Goal: Obtain resource: Obtain resource

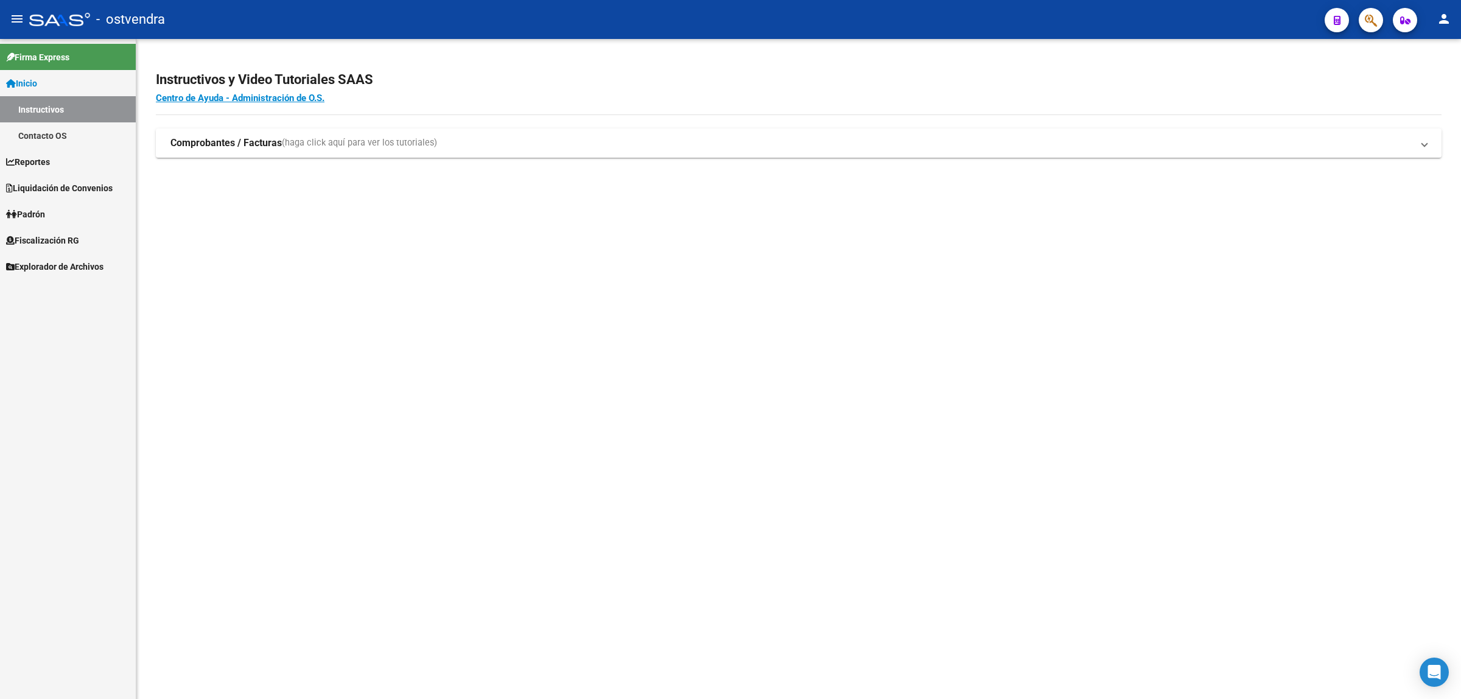
click at [44, 242] on span "Fiscalización RG" at bounding box center [42, 240] width 73 height 13
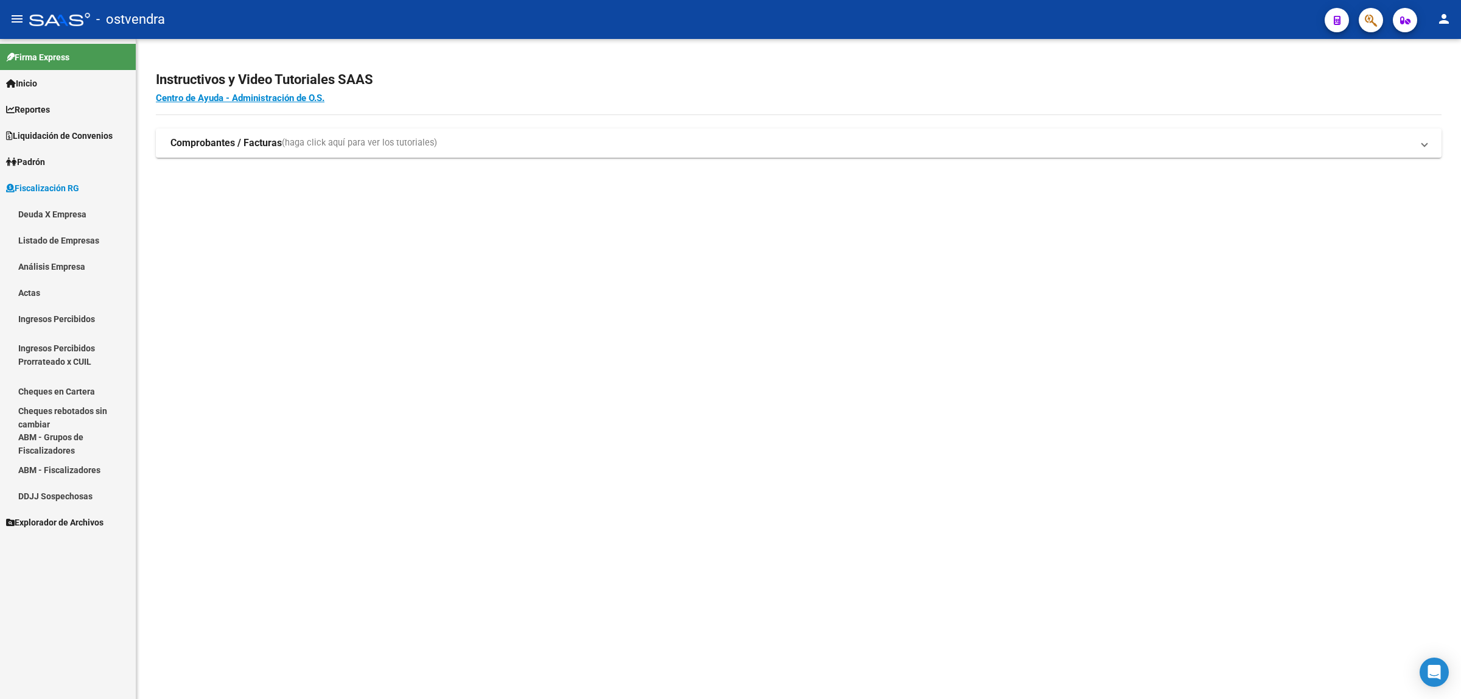
click at [71, 264] on link "Análisis Empresa" at bounding box center [68, 266] width 136 height 26
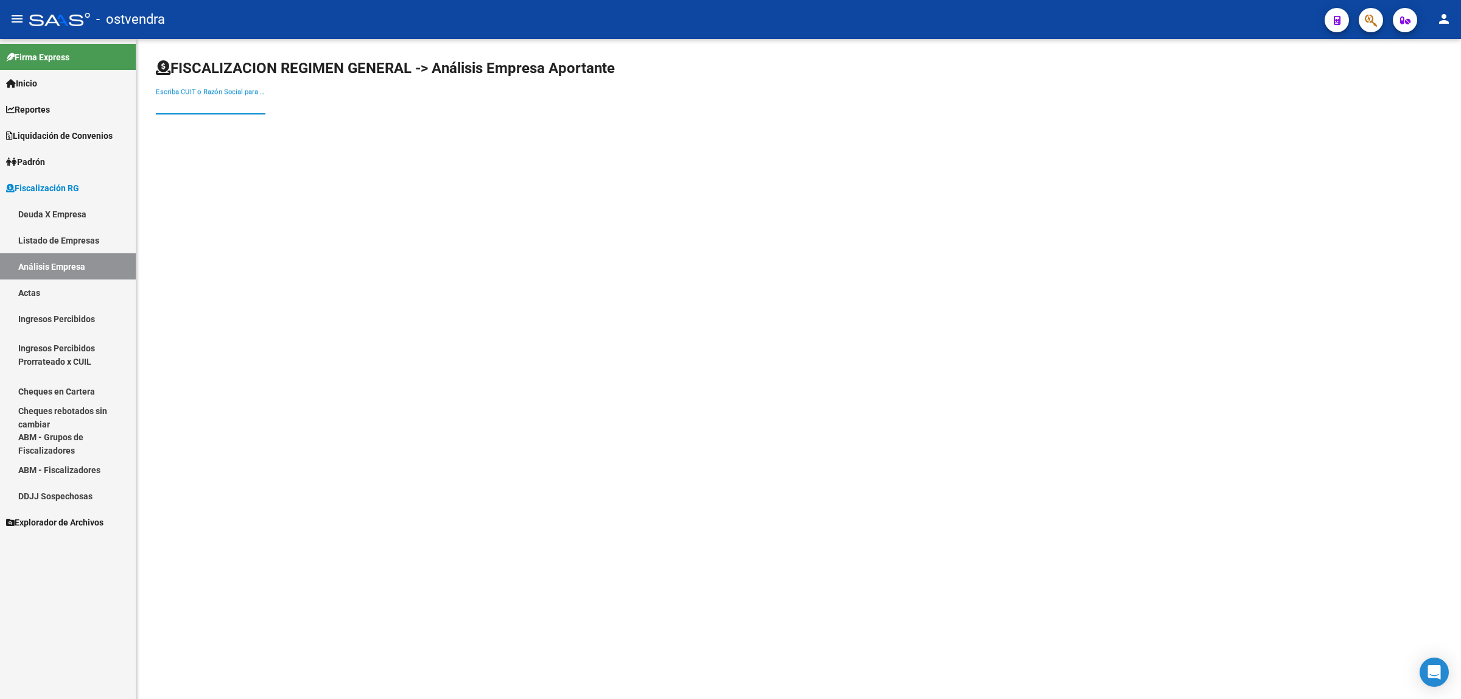
click at [235, 105] on input "Escriba CUIT o Razón Social para buscar" at bounding box center [211, 104] width 110 height 11
paste input "30716434083"
type input "30716434083"
click at [234, 128] on span "AMOBLAMIENTOS FCD S.A.S." at bounding box center [339, 127] width 346 height 29
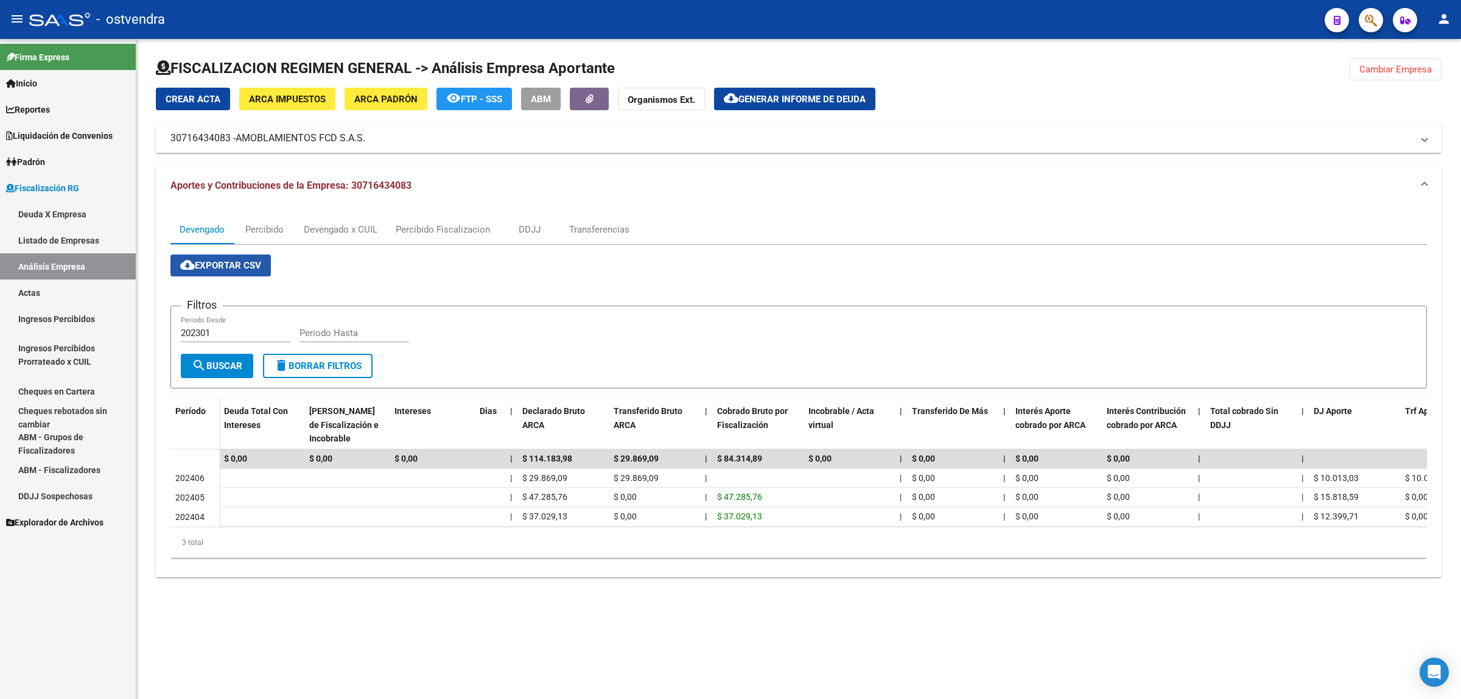
click at [242, 264] on span "cloud_download Exportar CSV" at bounding box center [220, 265] width 81 height 11
click at [347, 226] on div "Devengado x CUIL" at bounding box center [341, 229] width 74 height 13
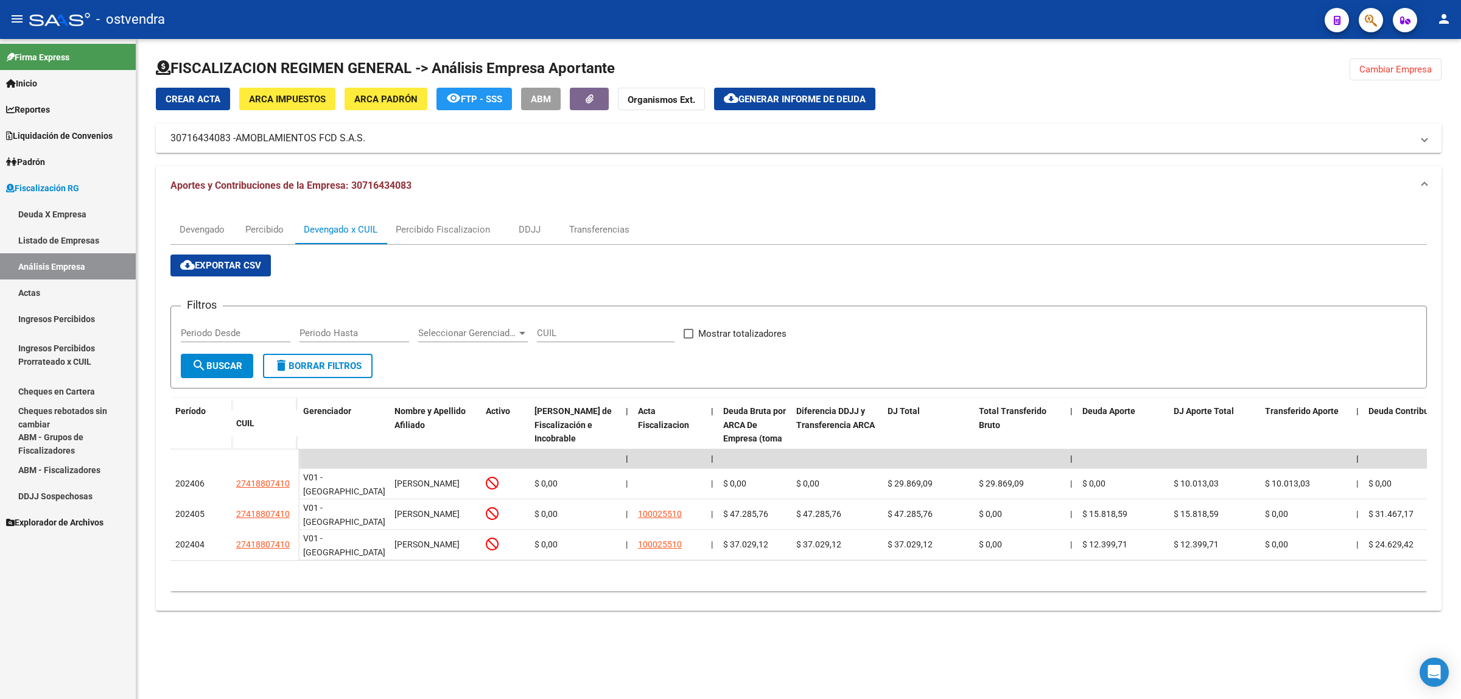
click at [214, 267] on span "cloud_download Exportar CSV" at bounding box center [220, 265] width 81 height 11
click at [787, 94] on span "Generar informe de deuda" at bounding box center [801, 99] width 127 height 11
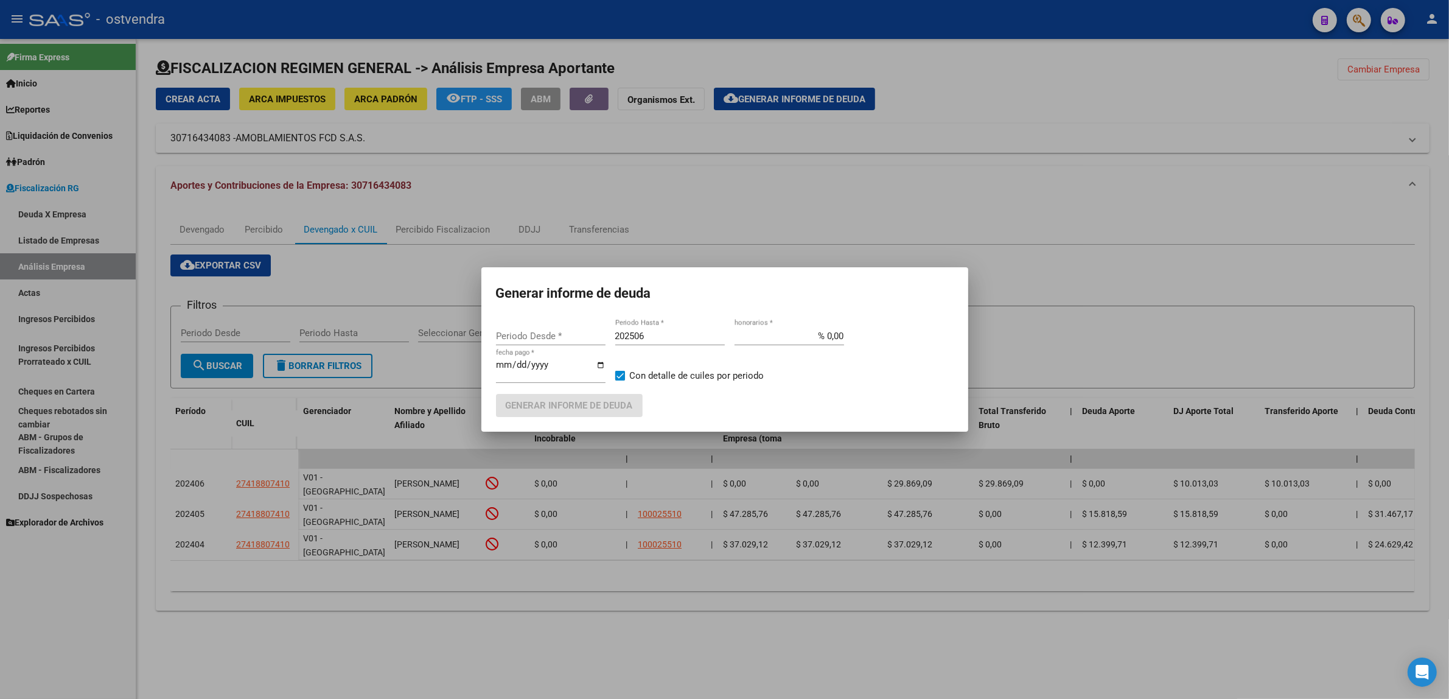
type input "202406"
click at [680, 337] on input "202506" at bounding box center [670, 335] width 110 height 11
type input "202509"
click at [519, 359] on div "[DATE] fecha pago *" at bounding box center [551, 370] width 110 height 26
type input "[DATE]"
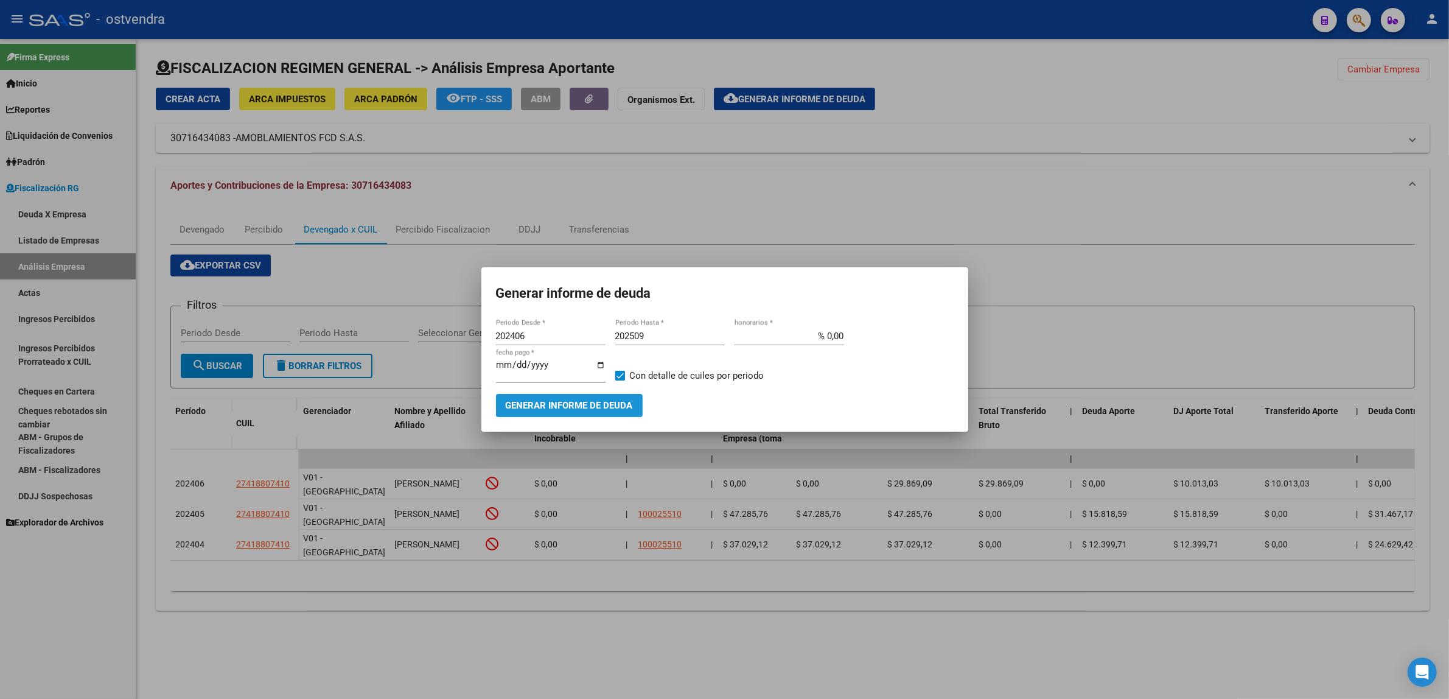
click at [612, 411] on button "Generar informe de deuda" at bounding box center [569, 405] width 147 height 23
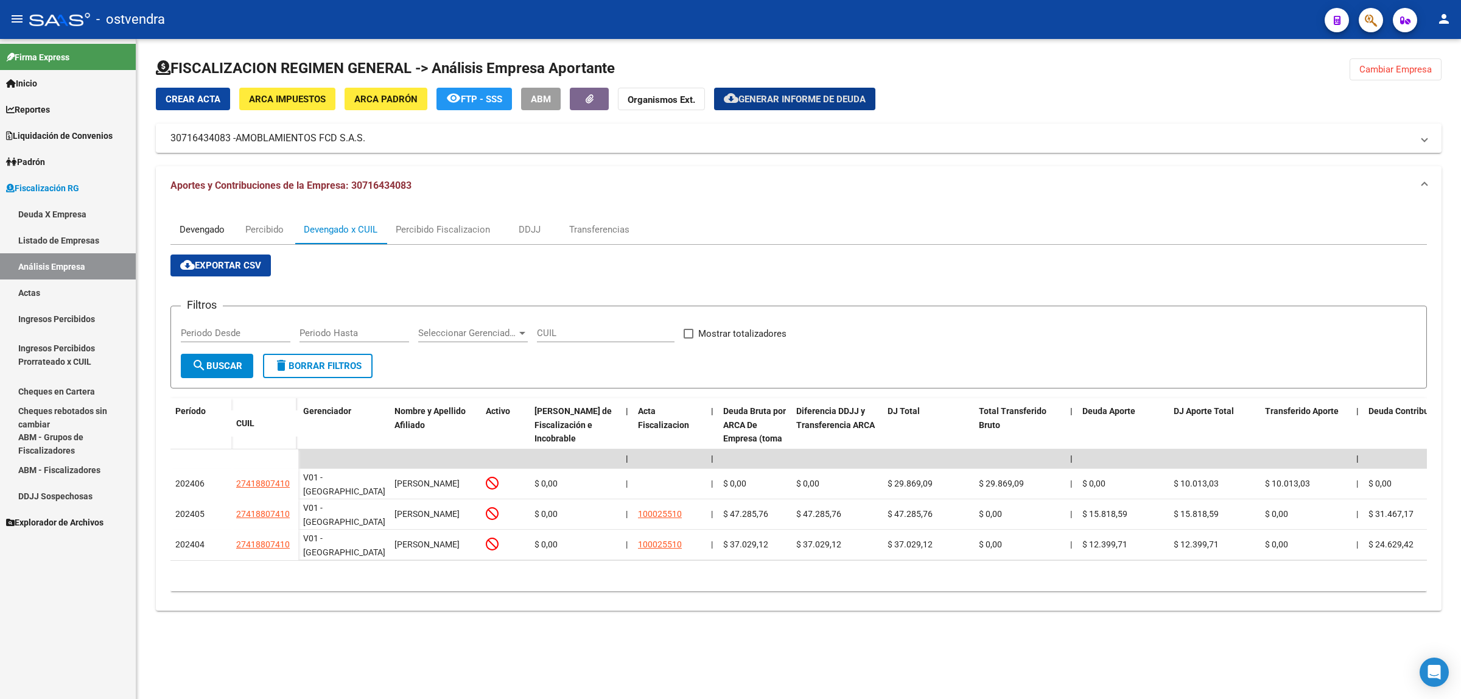
click at [193, 223] on div "Devengado" at bounding box center [202, 229] width 45 height 13
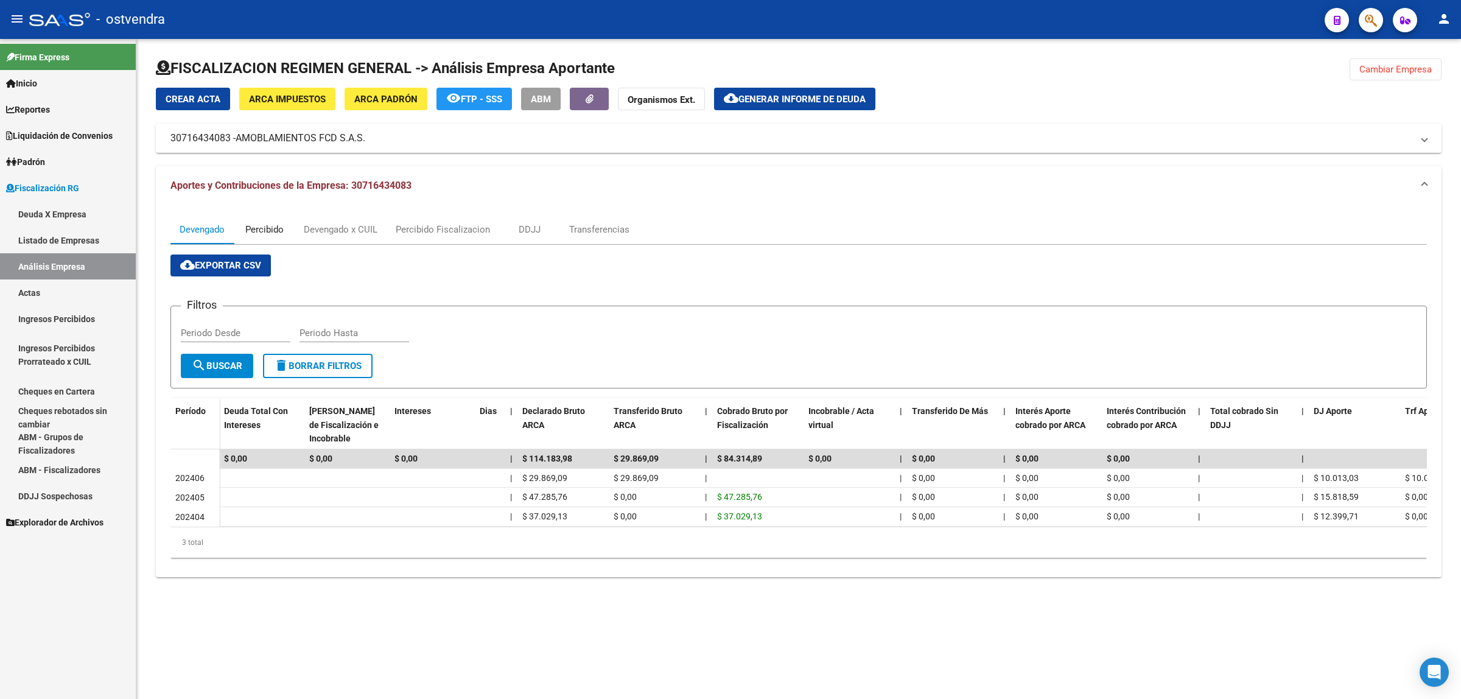
click at [241, 228] on div "Percibido" at bounding box center [264, 229] width 61 height 29
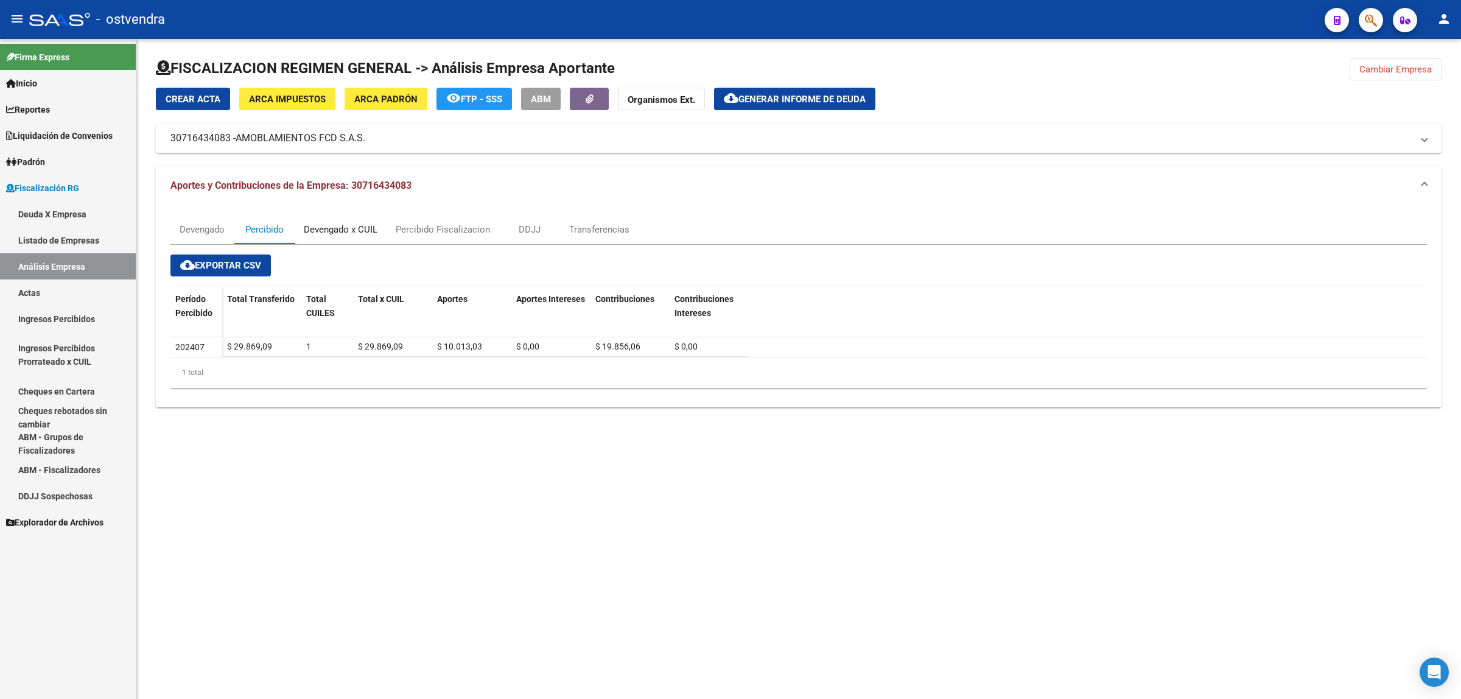
click at [348, 229] on div "Devengado x CUIL" at bounding box center [341, 229] width 74 height 13
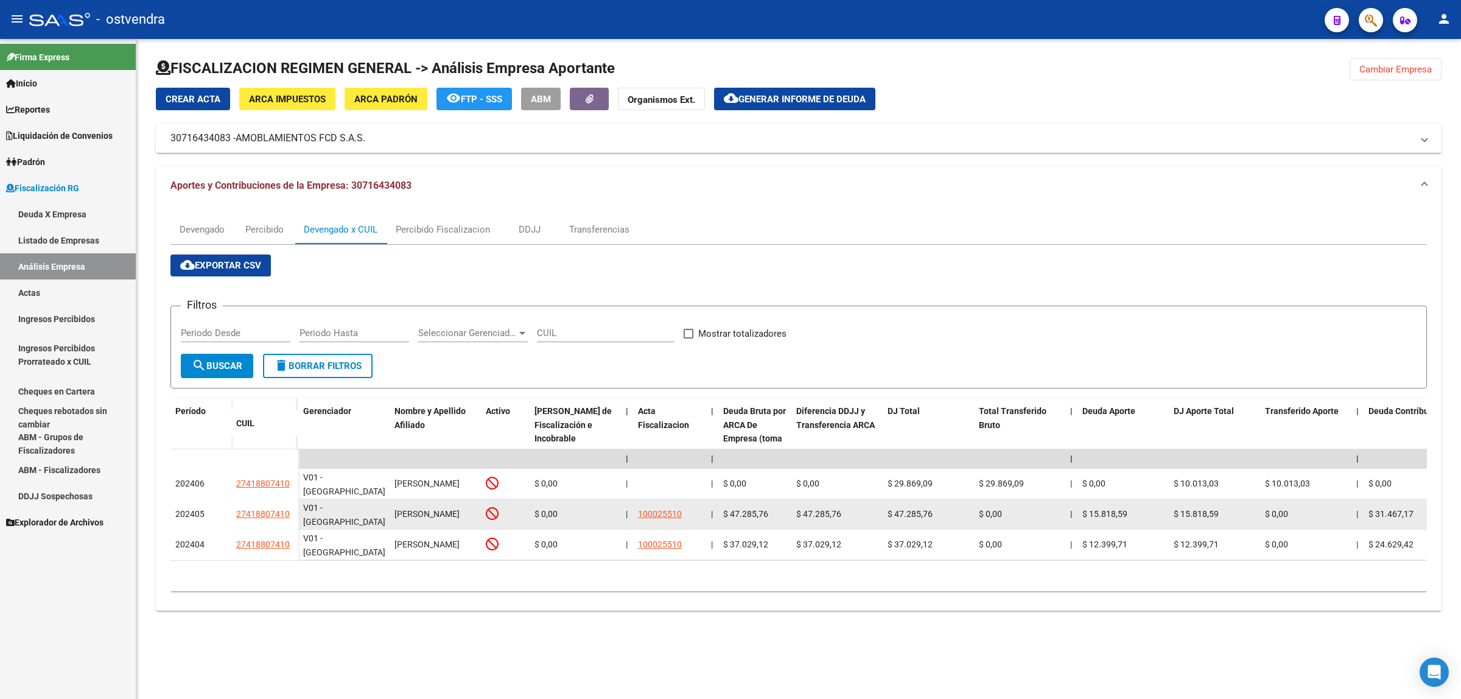
drag, startPoint x: 236, startPoint y: 525, endPoint x: 233, endPoint y: 513, distance: 12.5
click at [233, 513] on datatable-body-cell "27418807410" at bounding box center [264, 514] width 67 height 30
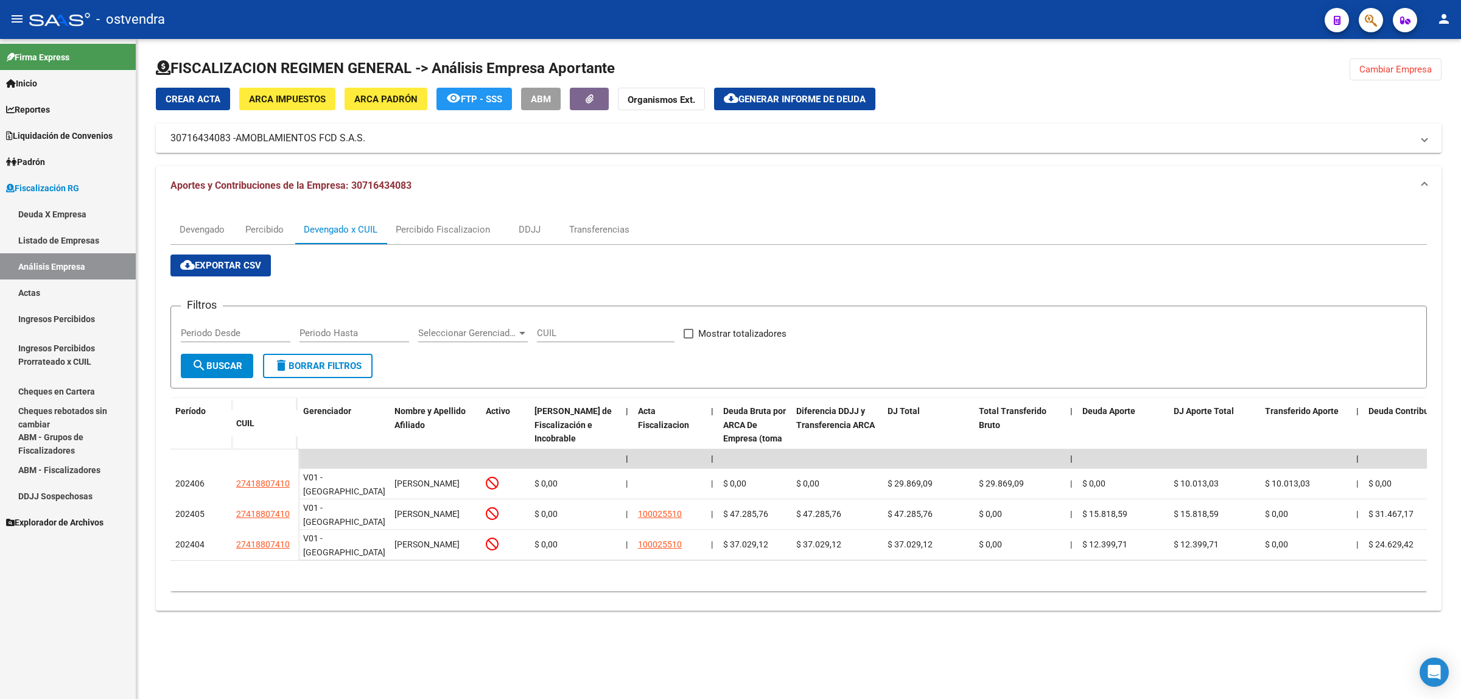
copy span "27418807410"
click at [778, 89] on button "cloud_download Generar informe de deuda" at bounding box center [794, 99] width 161 height 23
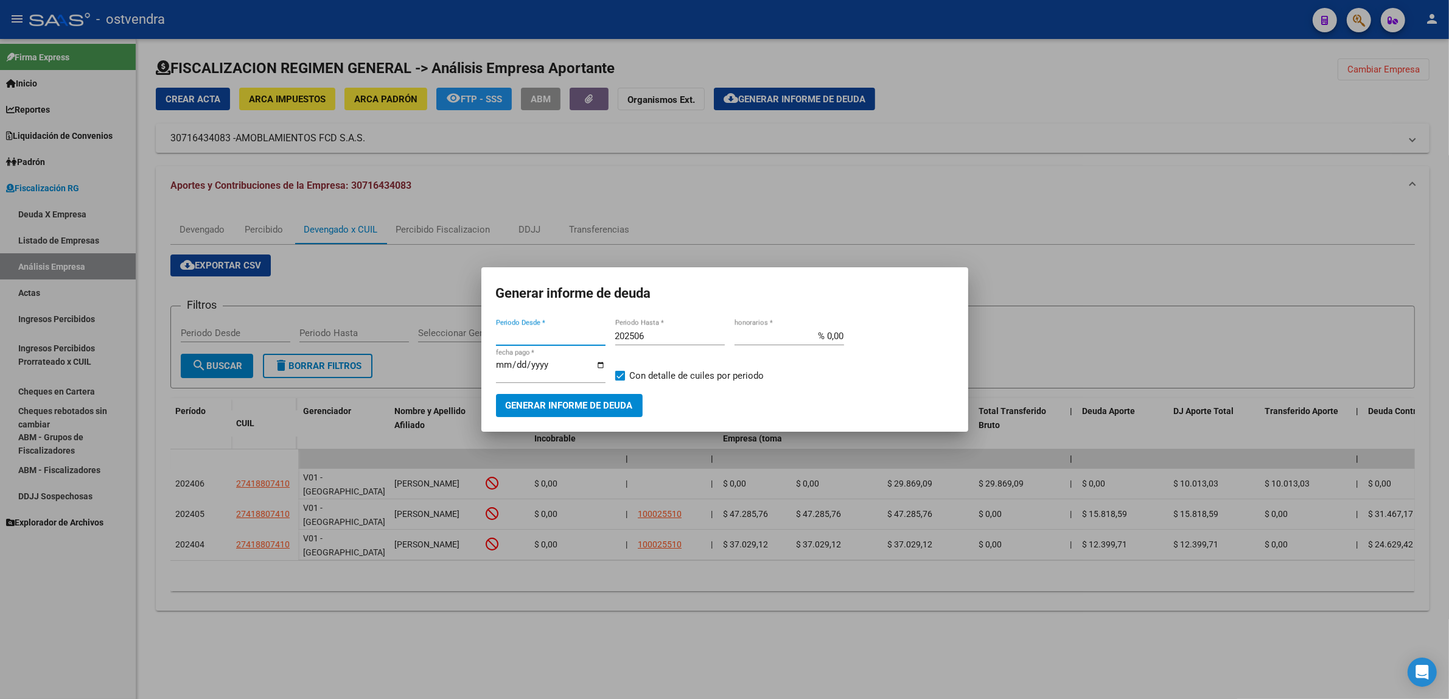
type input "202406"
click at [645, 335] on input "202506" at bounding box center [670, 335] width 110 height 11
type input "202509"
type input "[DATE]"
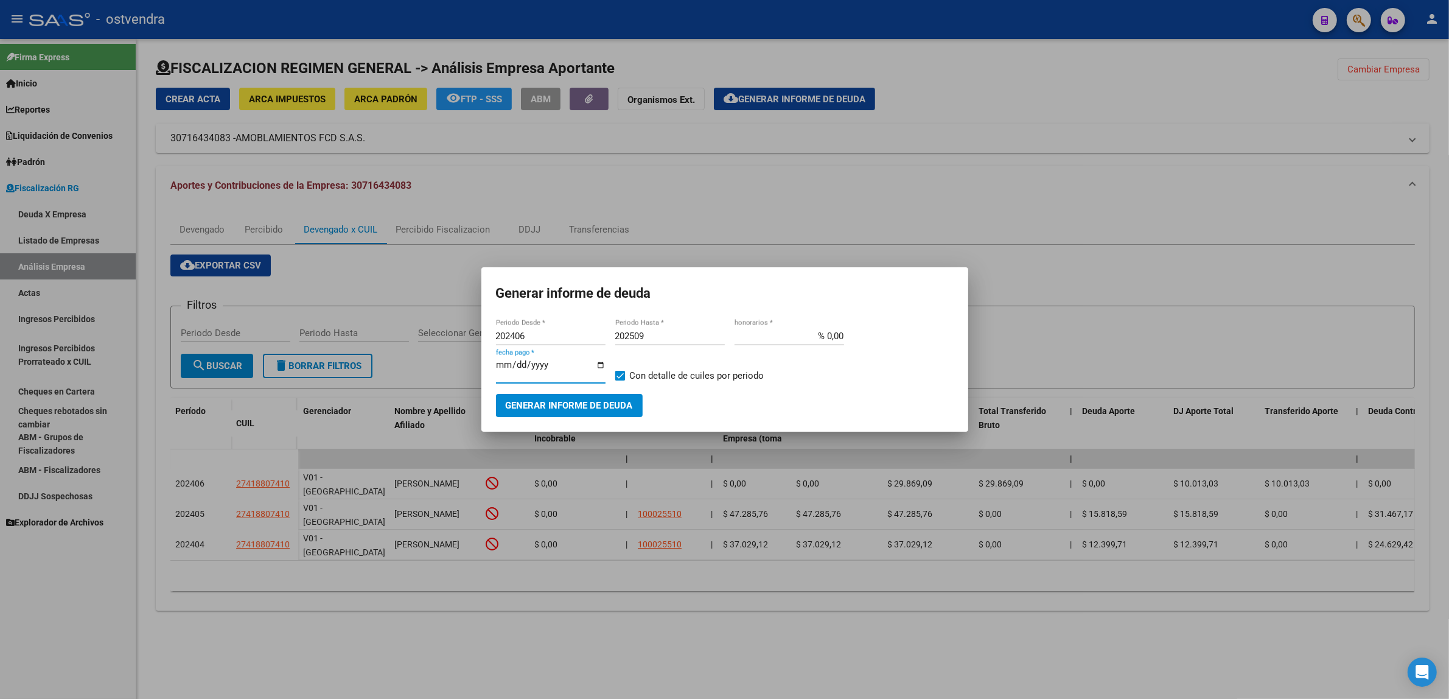
click at [612, 397] on button "Generar informe de deuda" at bounding box center [569, 405] width 147 height 23
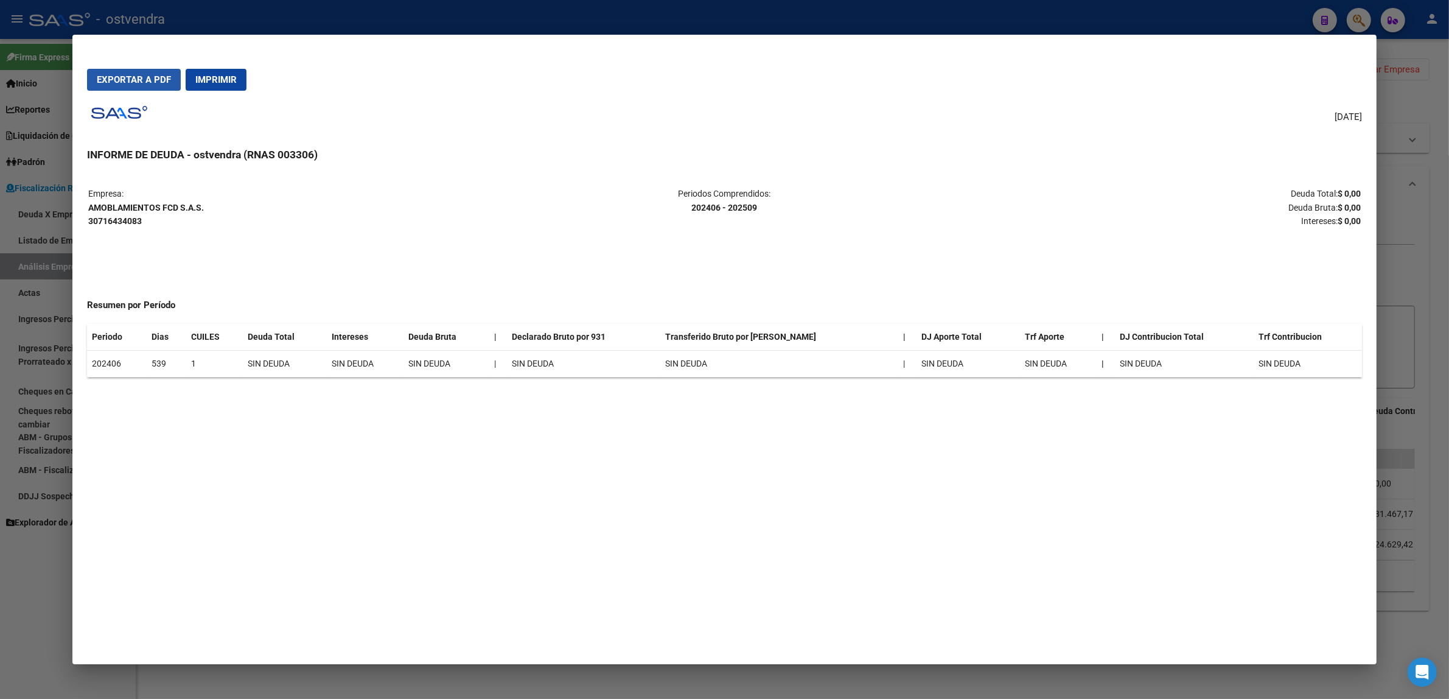
click at [158, 89] on button "Exportar a PDF" at bounding box center [134, 80] width 94 height 22
click at [1401, 220] on div at bounding box center [724, 349] width 1449 height 699
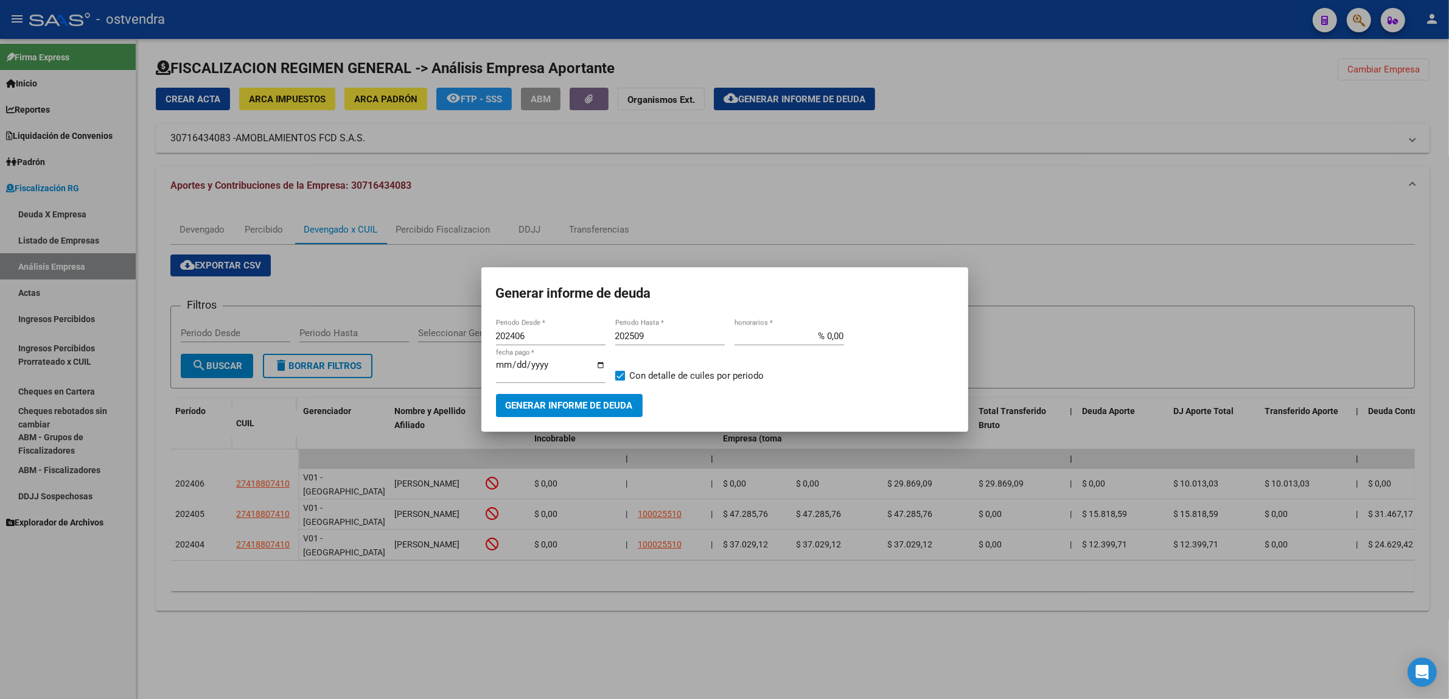
click at [1403, 229] on div at bounding box center [724, 349] width 1449 height 699
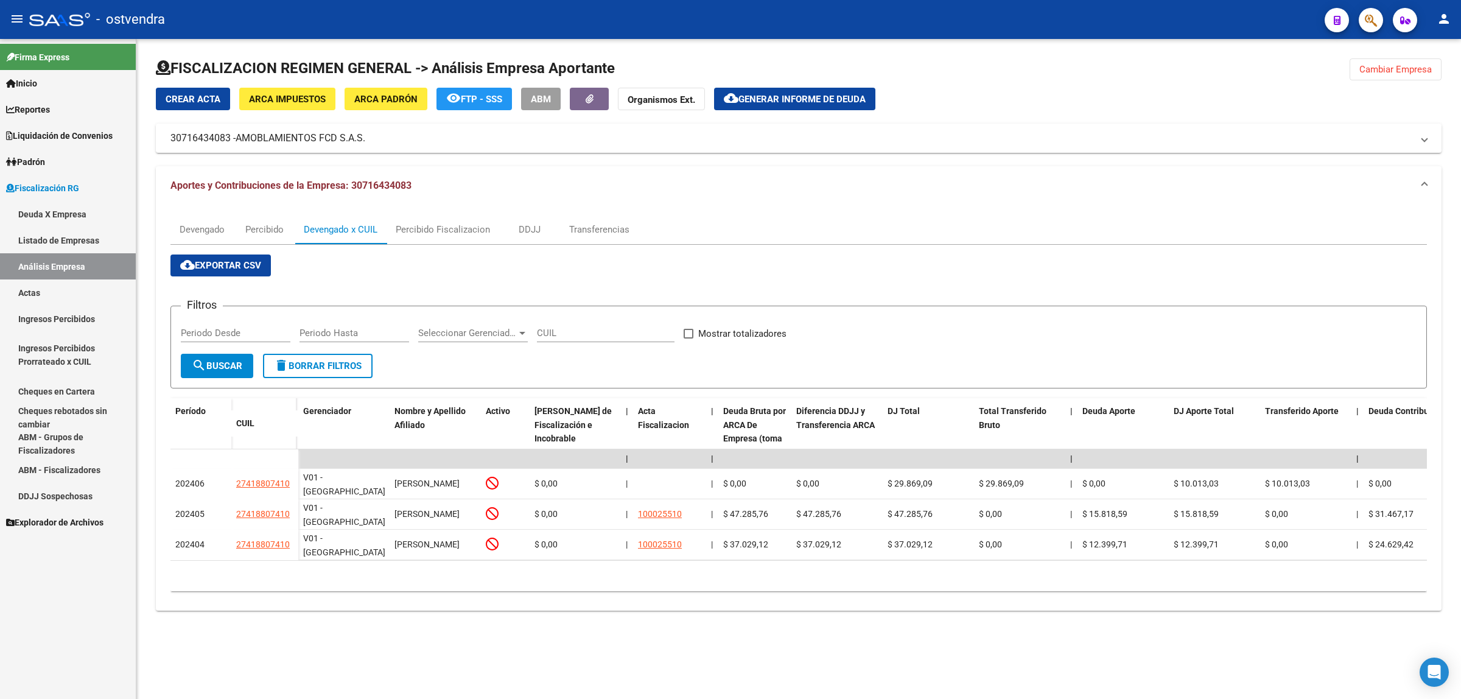
click at [1391, 70] on span "Cambiar Empresa" at bounding box center [1395, 69] width 72 height 11
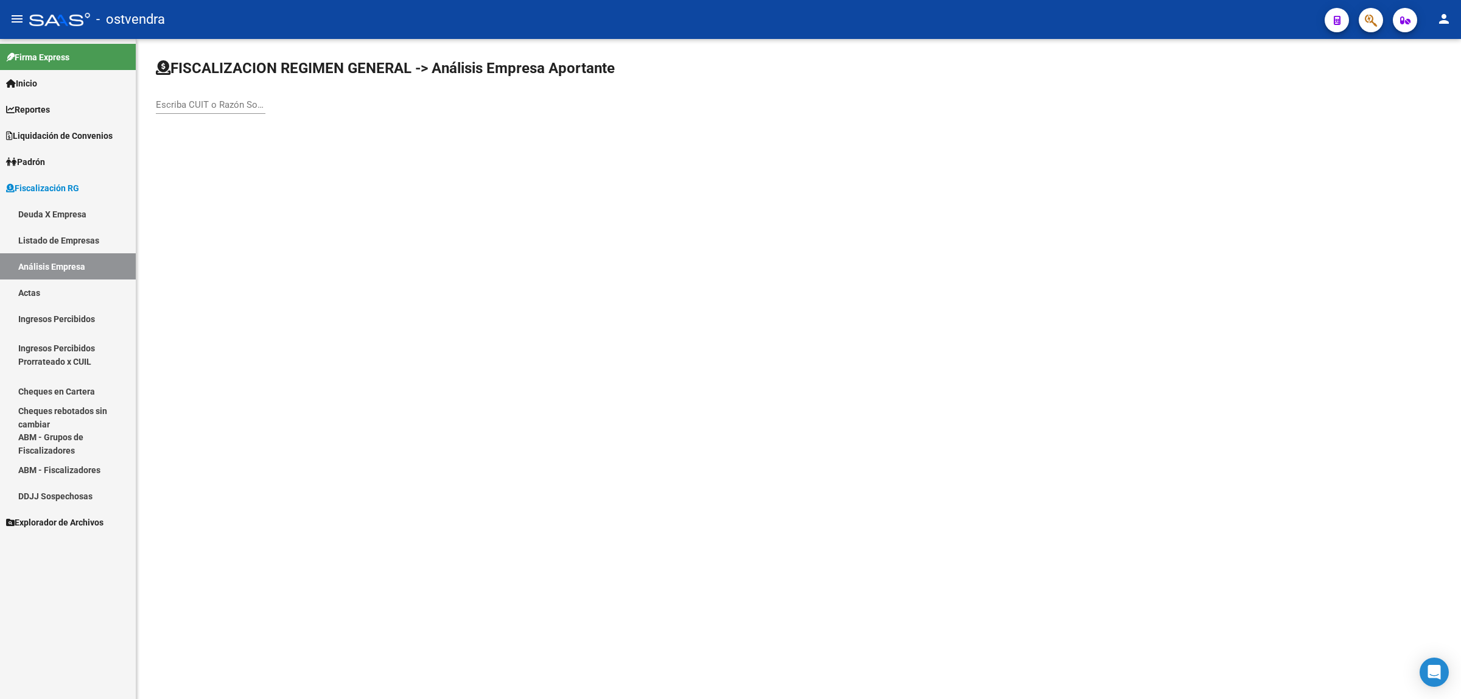
click at [204, 105] on input "Escriba CUIT o Razón Social para buscar" at bounding box center [211, 104] width 110 height 11
paste input "33714508909"
type input "33714508909"
click at [357, 135] on span "CIERRES DEPE SA" at bounding box center [339, 127] width 346 height 29
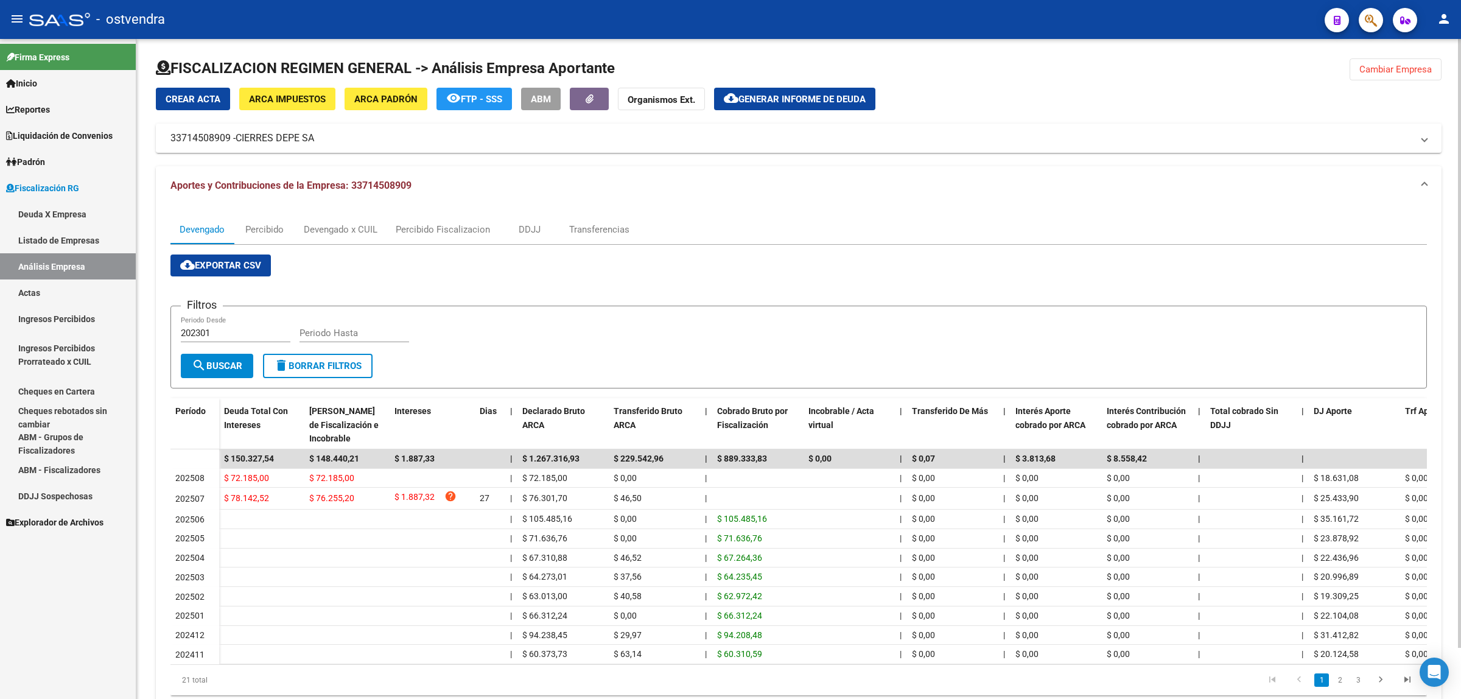
click at [239, 264] on span "cloud_download Exportar CSV" at bounding box center [220, 265] width 81 height 11
click at [358, 229] on div "Devengado x CUIL" at bounding box center [341, 229] width 74 height 13
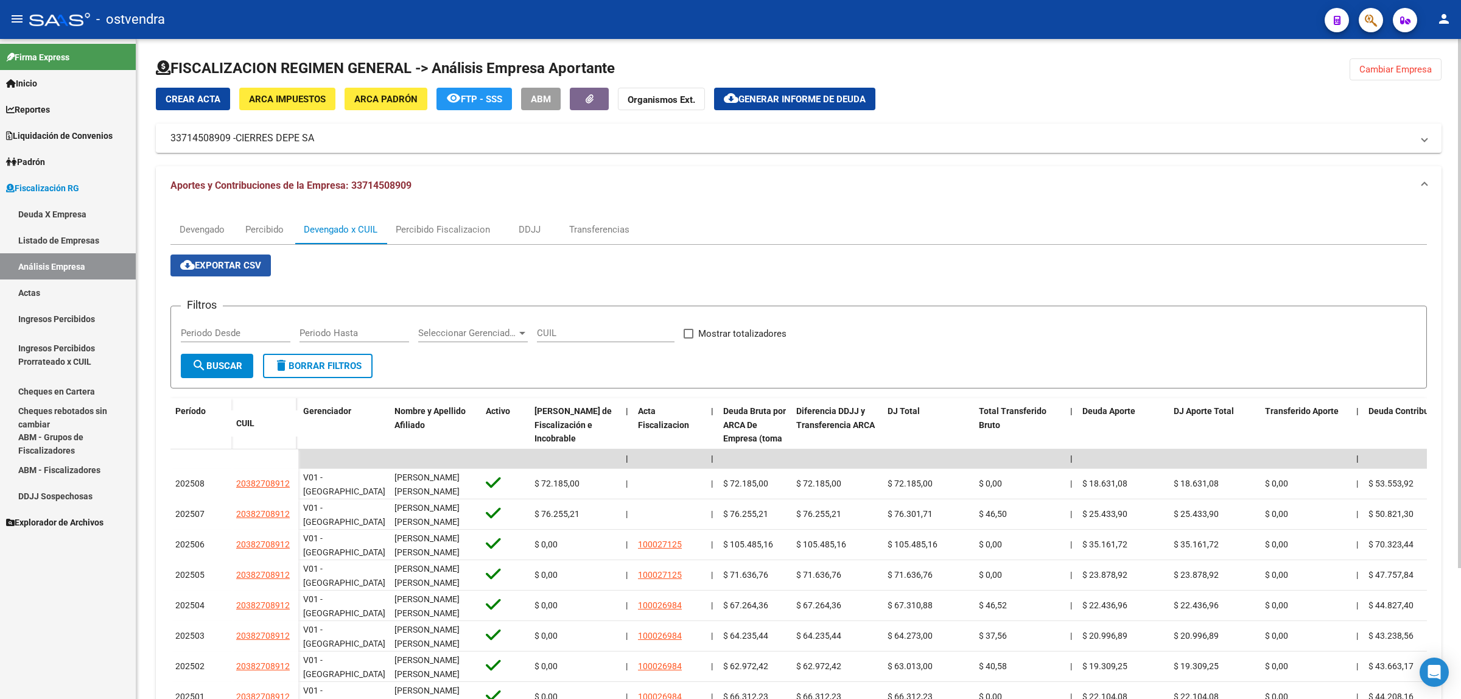
click at [233, 262] on span "cloud_download Exportar CSV" at bounding box center [220, 265] width 81 height 11
click at [782, 95] on span "Generar informe de deuda" at bounding box center [801, 99] width 127 height 11
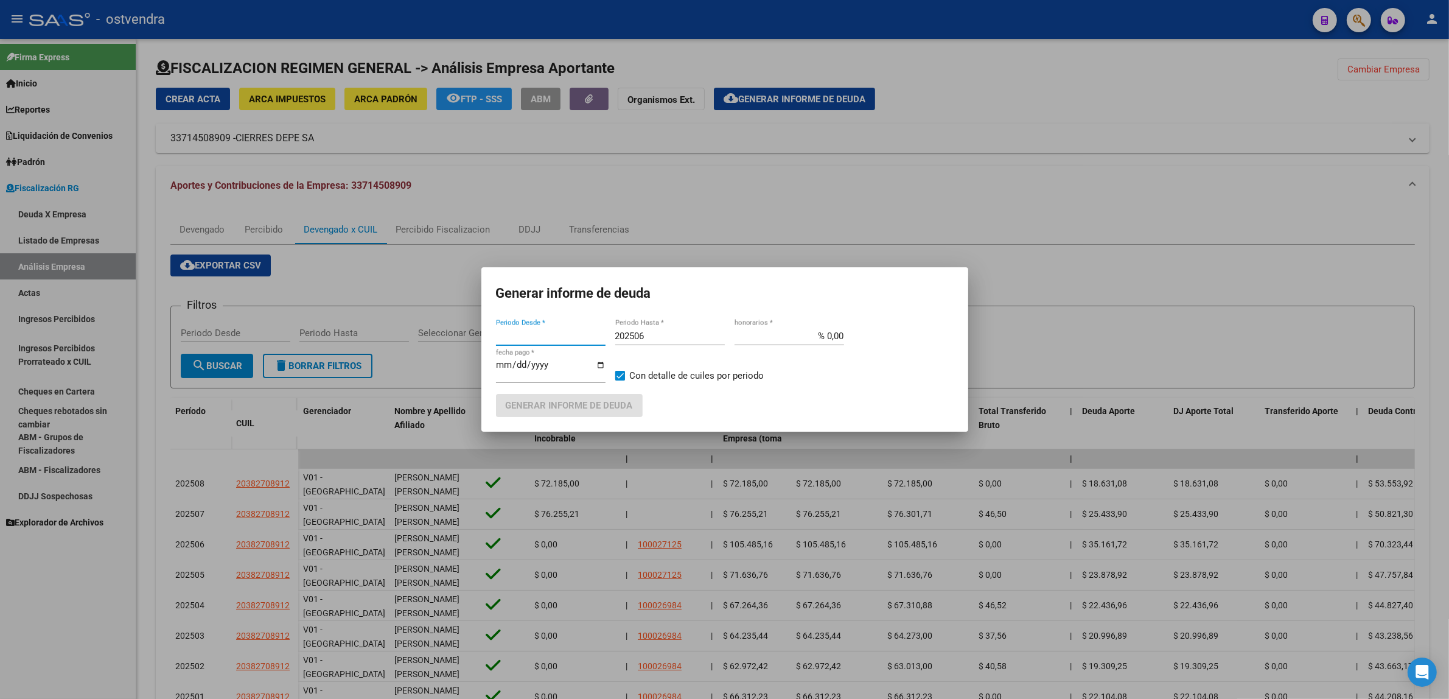
type input "202507"
click at [663, 332] on input "202506" at bounding box center [670, 335] width 110 height 11
type input "202509"
click at [559, 336] on input "202507" at bounding box center [551, 335] width 110 height 11
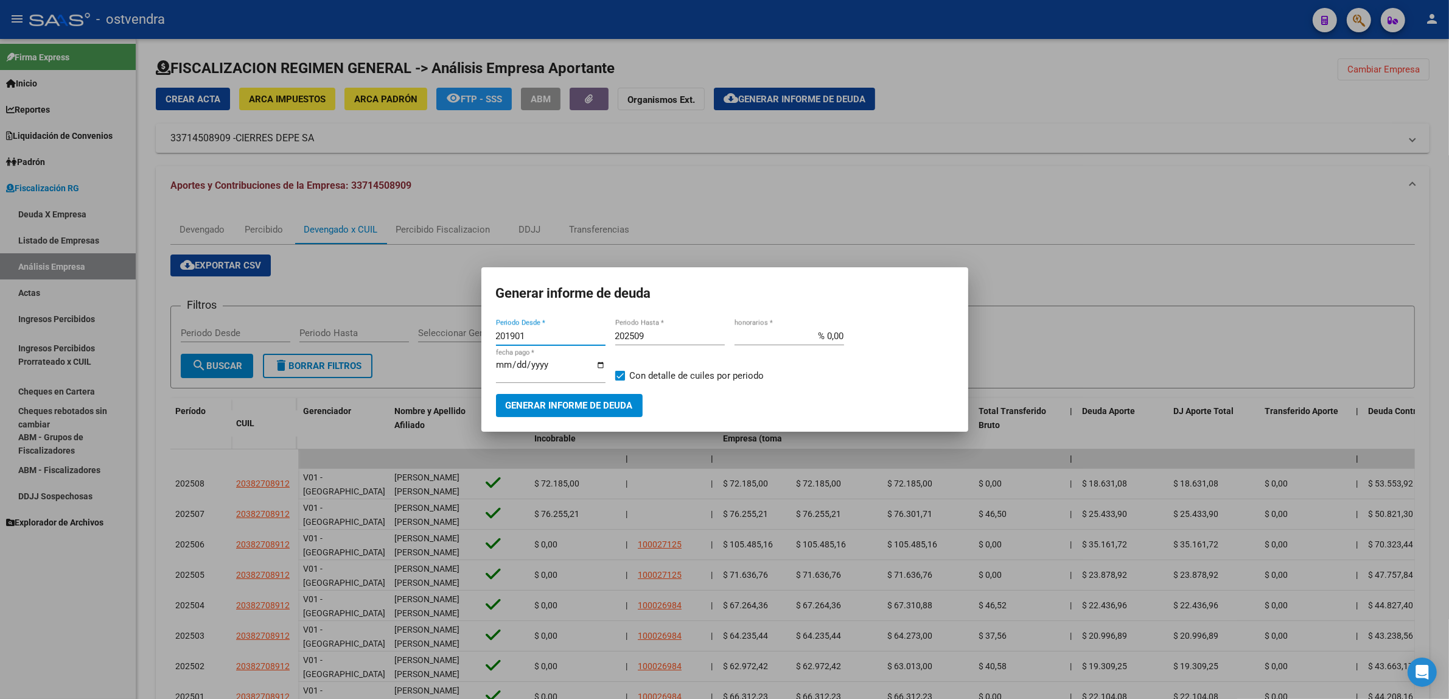
type input "201901"
click at [512, 362] on input "[DATE]" at bounding box center [551, 369] width 110 height 19
type input "[DATE]"
click at [561, 407] on span "Generar informe de deuda" at bounding box center [569, 405] width 127 height 11
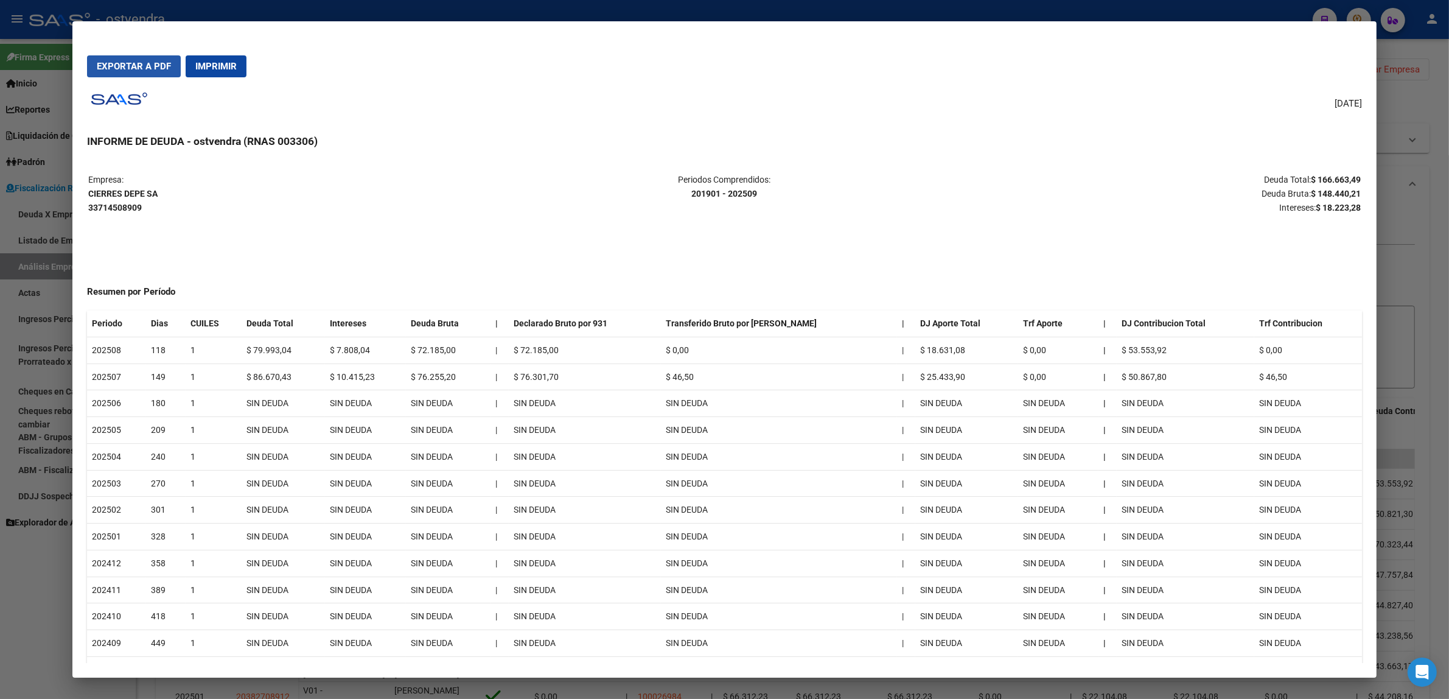
click at [134, 71] on button "Exportar a PDF" at bounding box center [134, 66] width 94 height 22
click at [1444, 222] on div at bounding box center [724, 349] width 1449 height 699
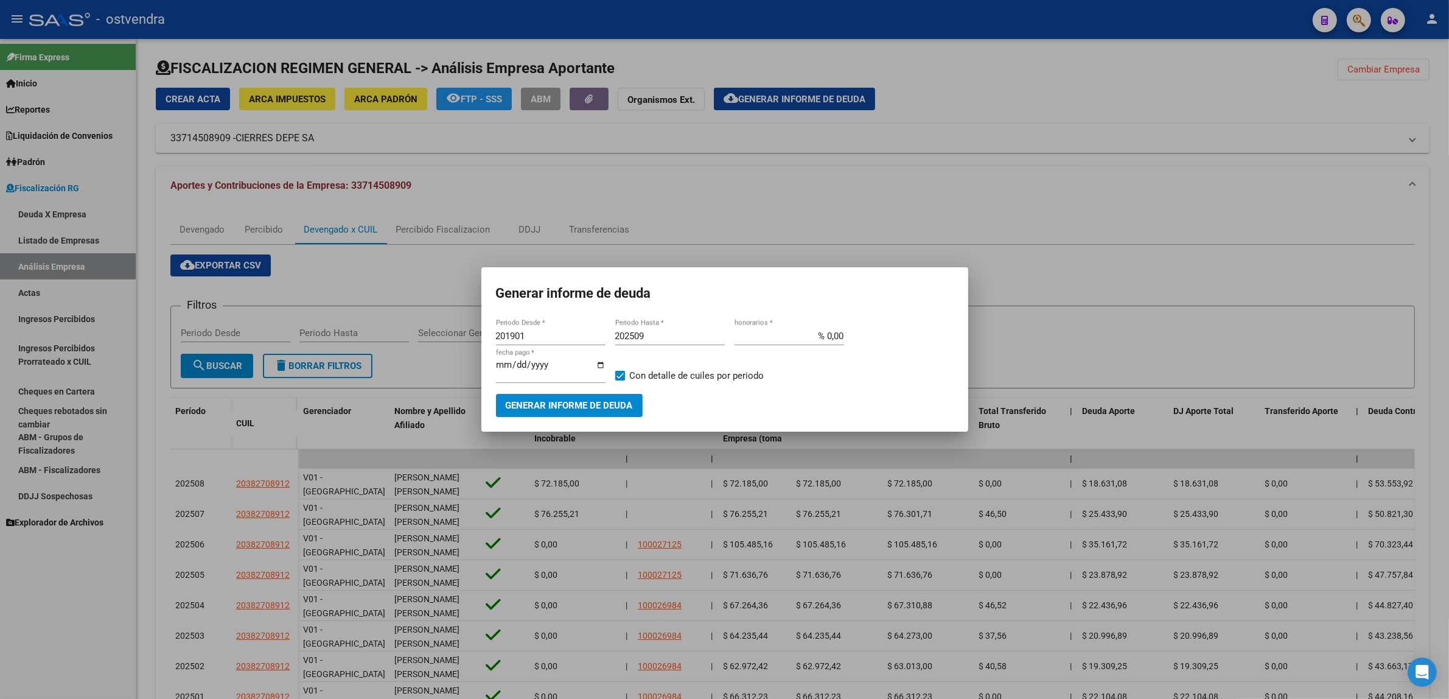
click at [1440, 217] on div at bounding box center [724, 349] width 1449 height 699
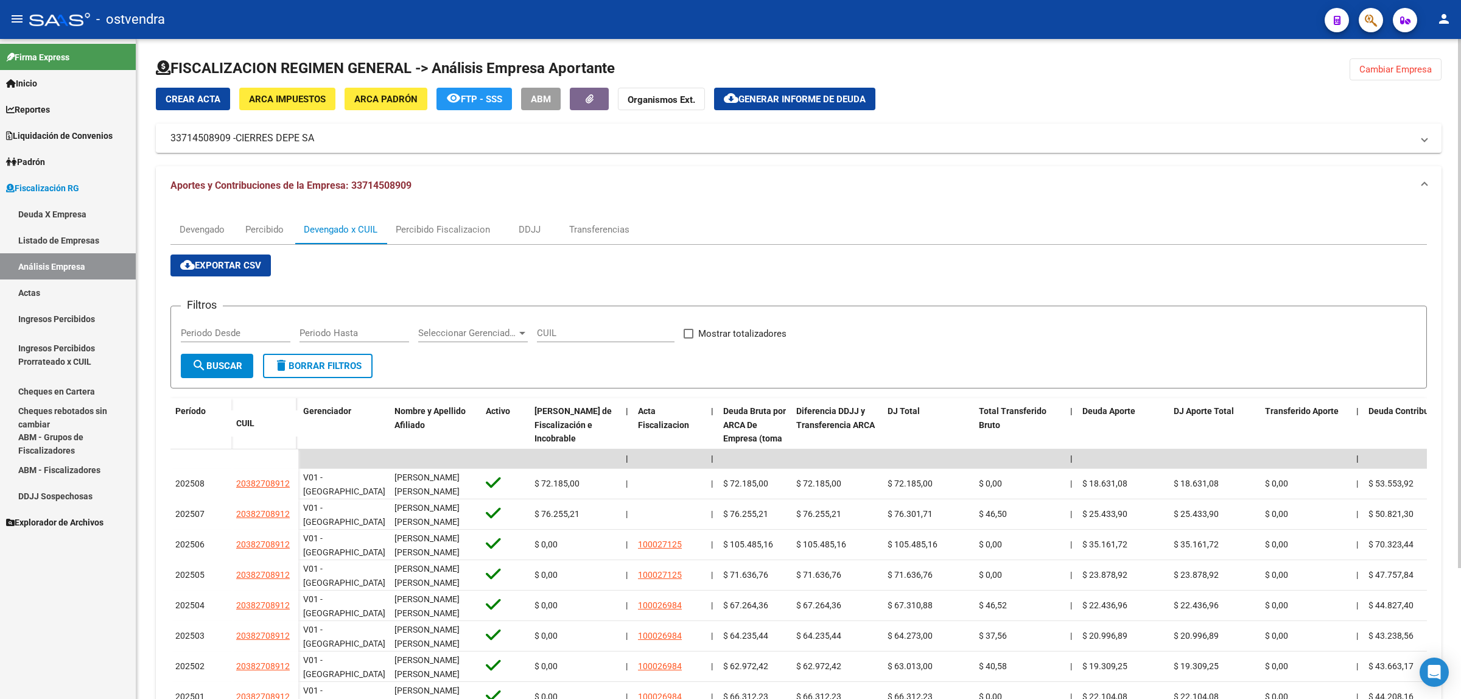
click at [1389, 76] on button "Cambiar Empresa" at bounding box center [1395, 69] width 92 height 22
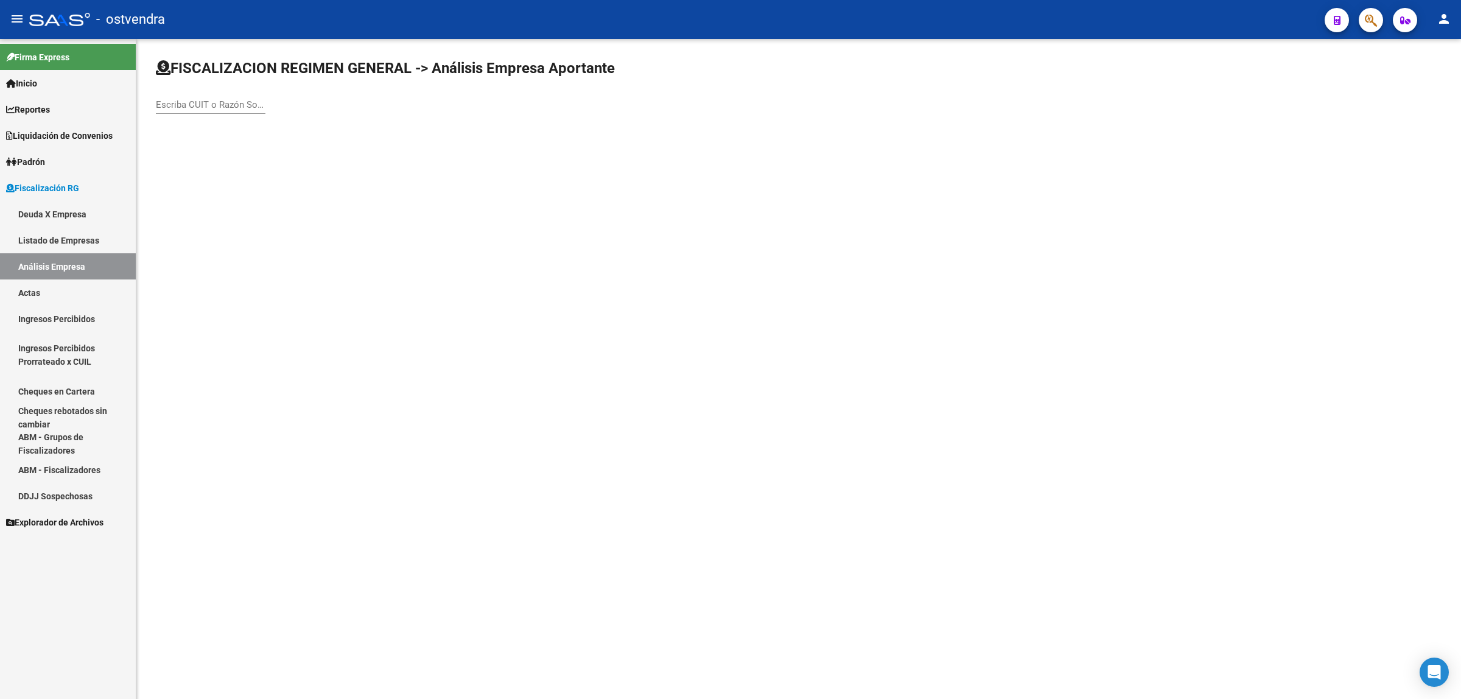
click at [229, 102] on input "Escriba CUIT o Razón Social para buscar" at bounding box center [211, 104] width 110 height 11
paste input "30715737082"
type input "30715737082"
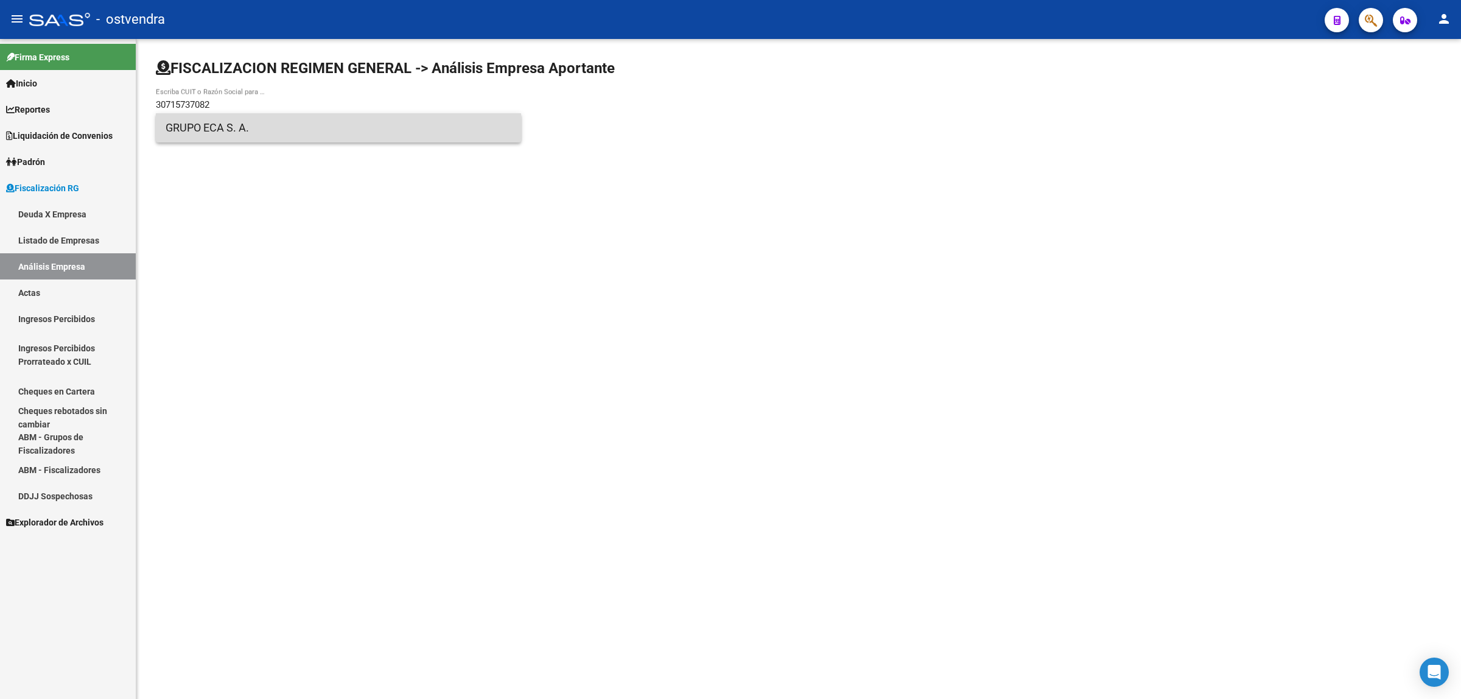
click at [379, 136] on span "GRUPO ECA S. A." at bounding box center [339, 127] width 346 height 29
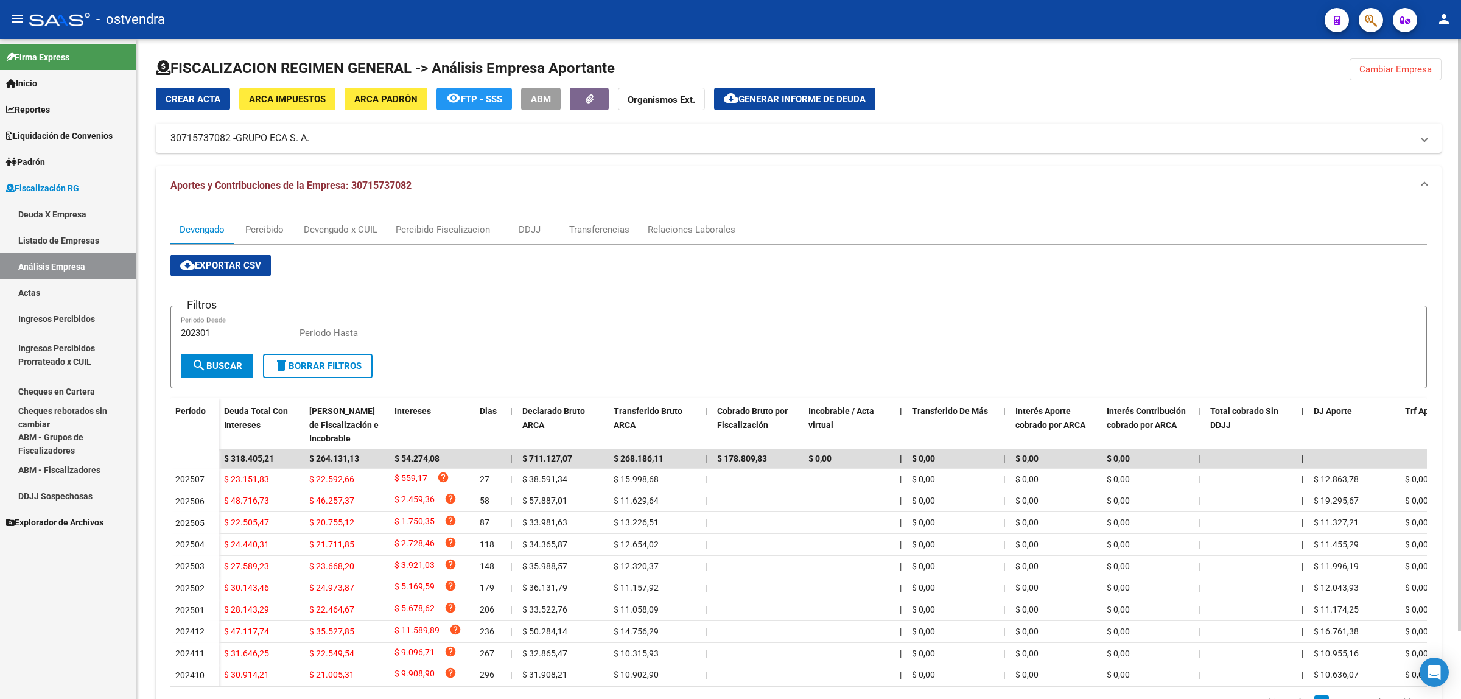
click at [232, 262] on span "cloud_download Exportar CSV" at bounding box center [220, 265] width 81 height 11
click at [351, 230] on div "Devengado x CUIL" at bounding box center [341, 229] width 74 height 13
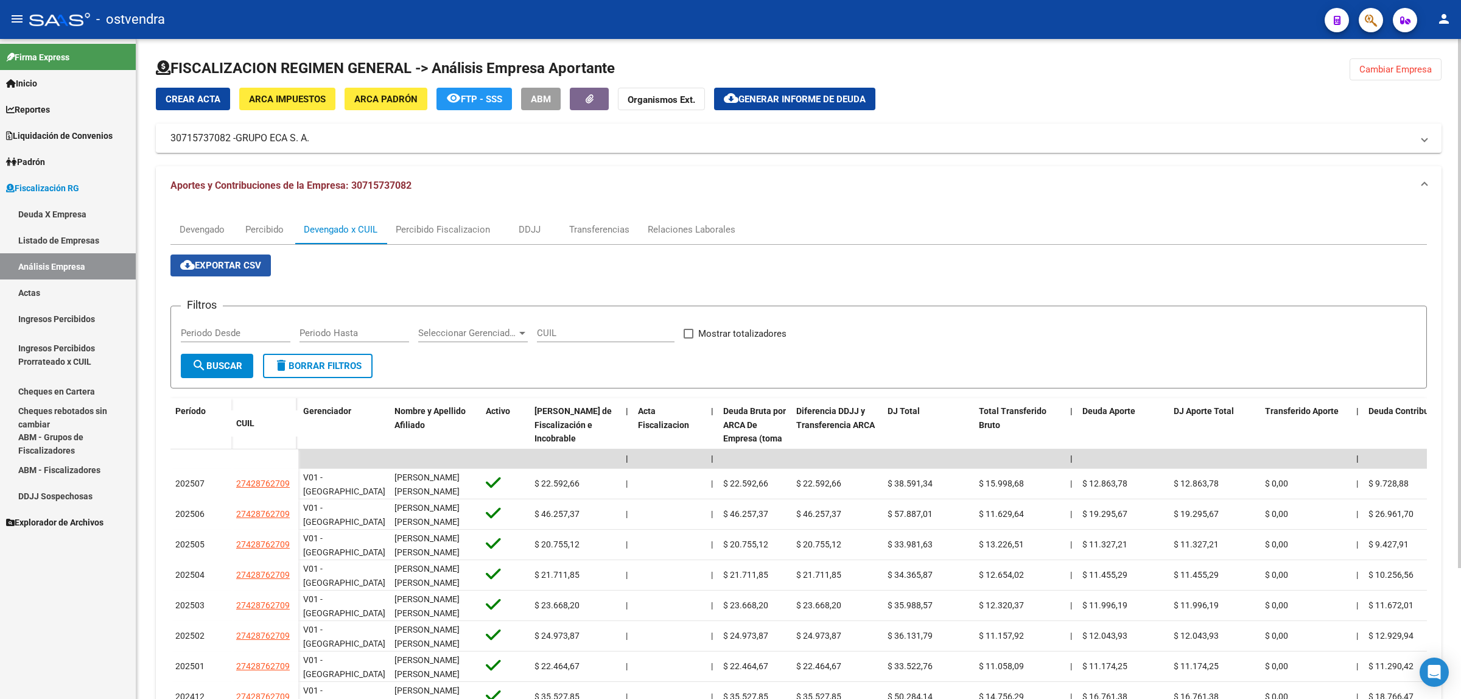
click at [228, 254] on button "cloud_download Exportar CSV" at bounding box center [220, 265] width 100 height 22
click at [804, 98] on span "Generar informe de deuda" at bounding box center [801, 99] width 127 height 11
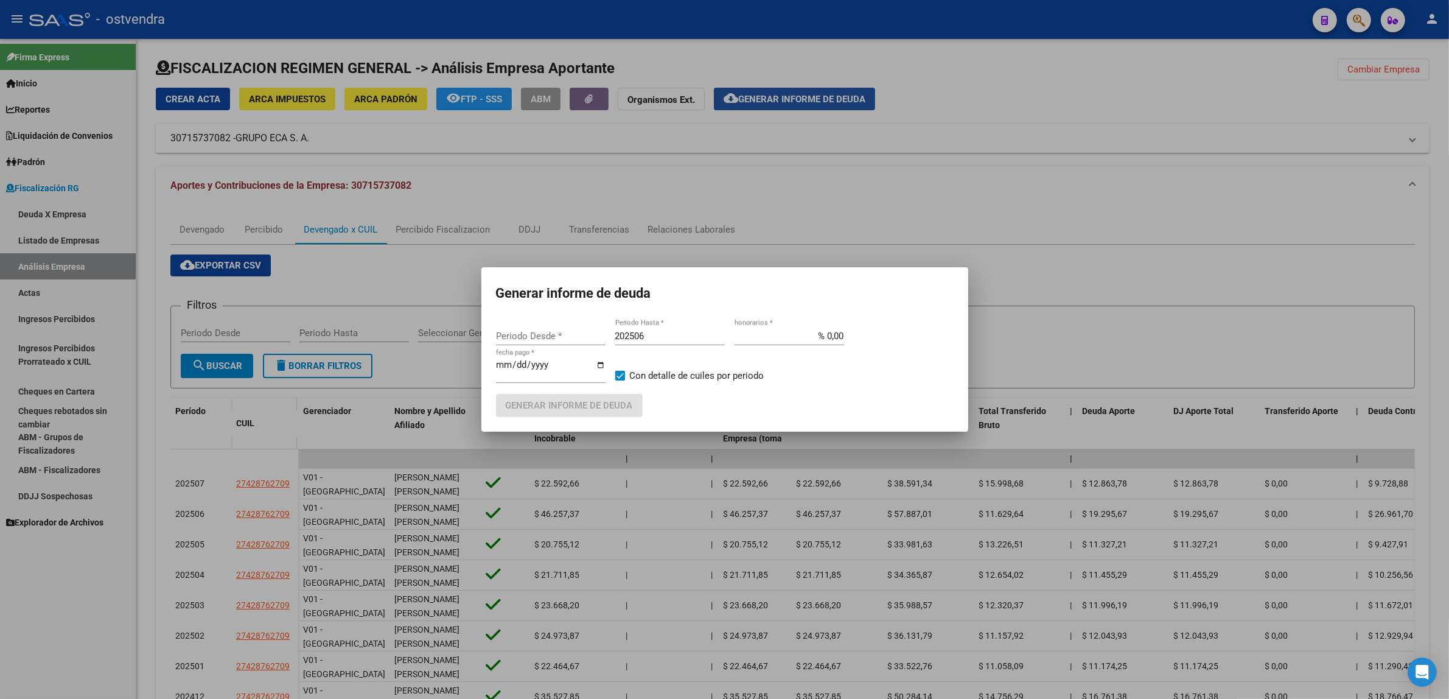
type input "202409"
click at [685, 333] on input "202506" at bounding box center [670, 335] width 110 height 11
type input "202509"
type input "[DATE]"
click at [566, 414] on button "Generar informe de deuda" at bounding box center [569, 405] width 147 height 23
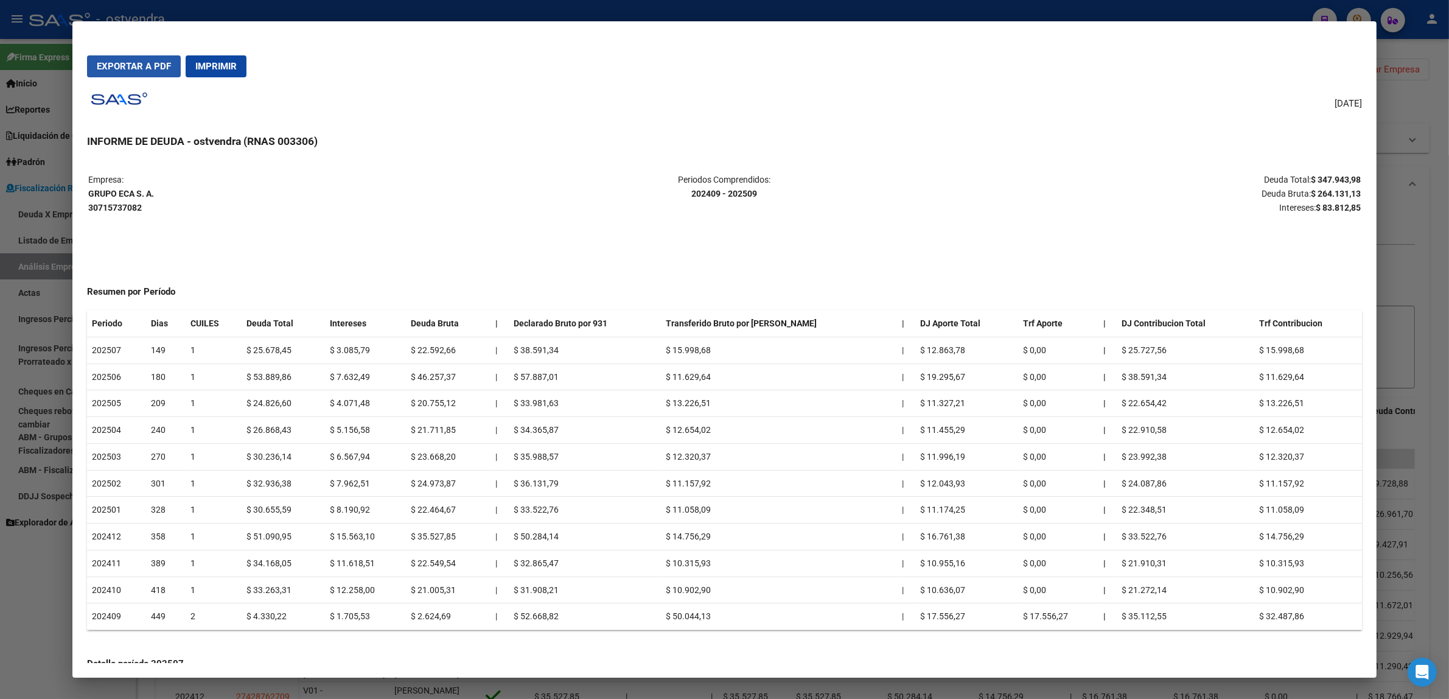
click at [126, 59] on button "Exportar a PDF" at bounding box center [134, 66] width 94 height 22
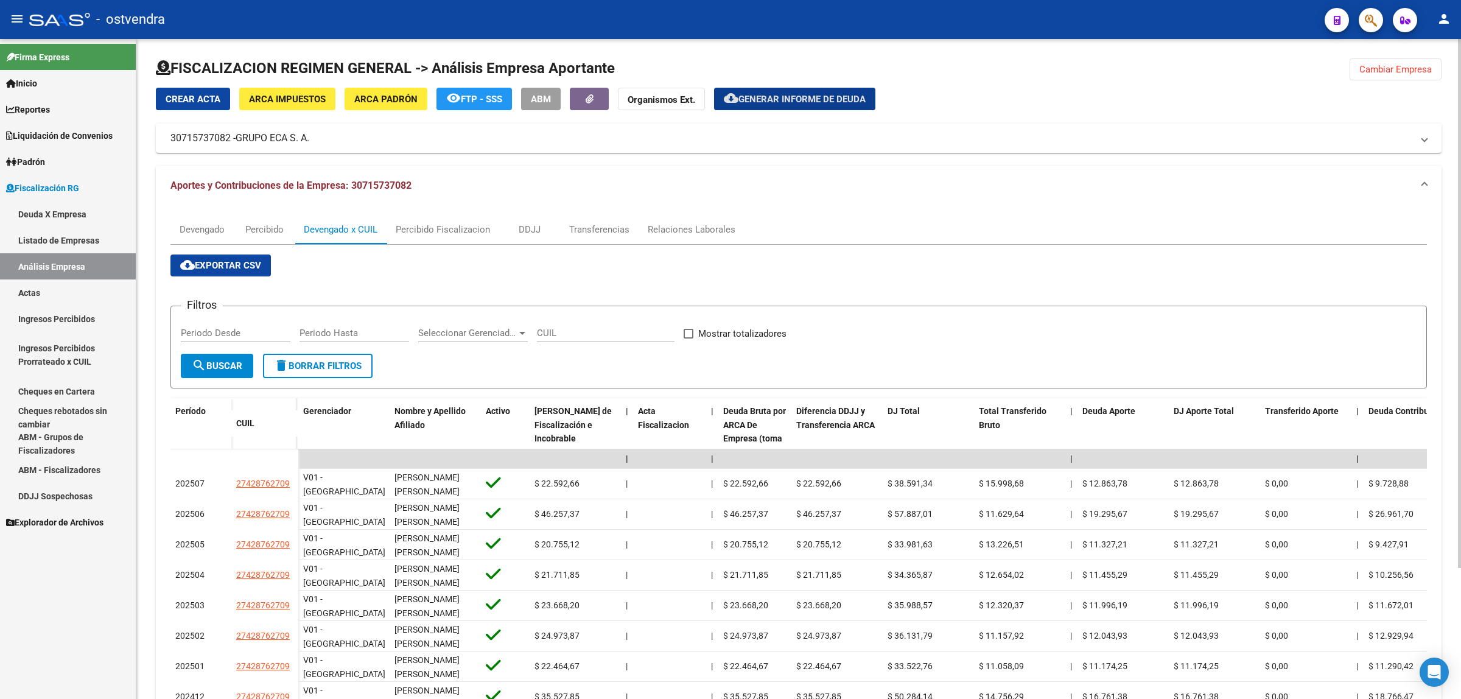
click at [1397, 70] on span "Cambiar Empresa" at bounding box center [1395, 69] width 72 height 11
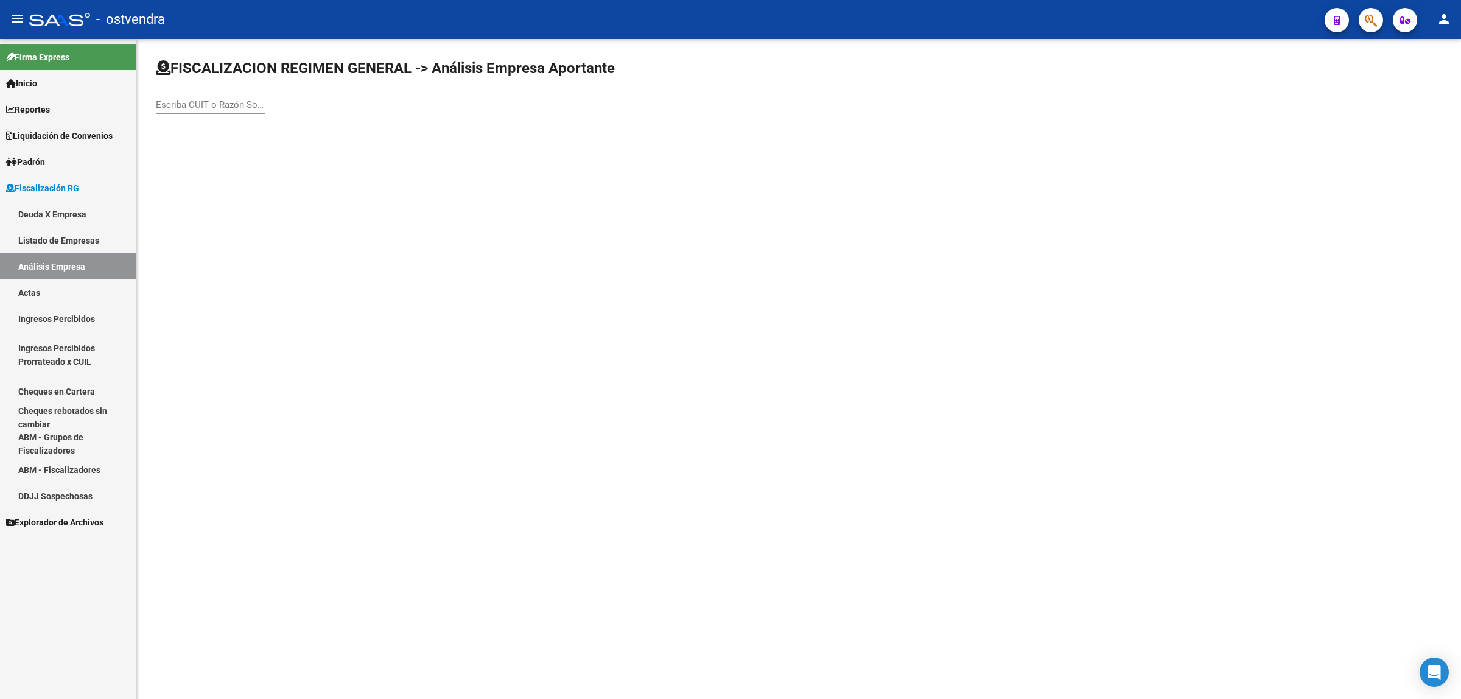
click at [251, 110] on div "Escriba CUIT o Razón Social para buscar" at bounding box center [211, 101] width 110 height 26
paste input "30714539139"
type input "30714539139"
click at [268, 134] on span "TRANSPORTE PAMPEANO SRL" at bounding box center [339, 127] width 346 height 29
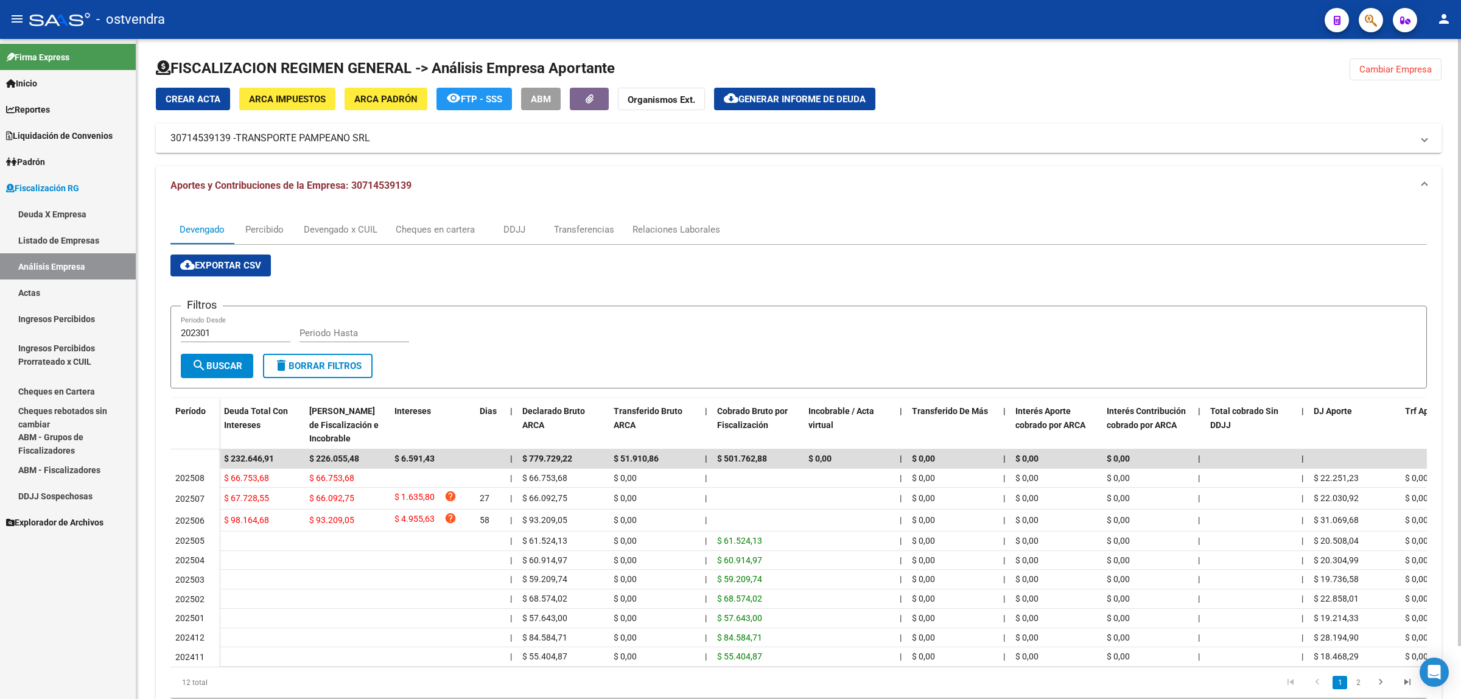
click at [189, 271] on button "cloud_download Exportar CSV" at bounding box center [220, 265] width 100 height 22
click at [361, 226] on div "Devengado x CUIL" at bounding box center [341, 229] width 74 height 13
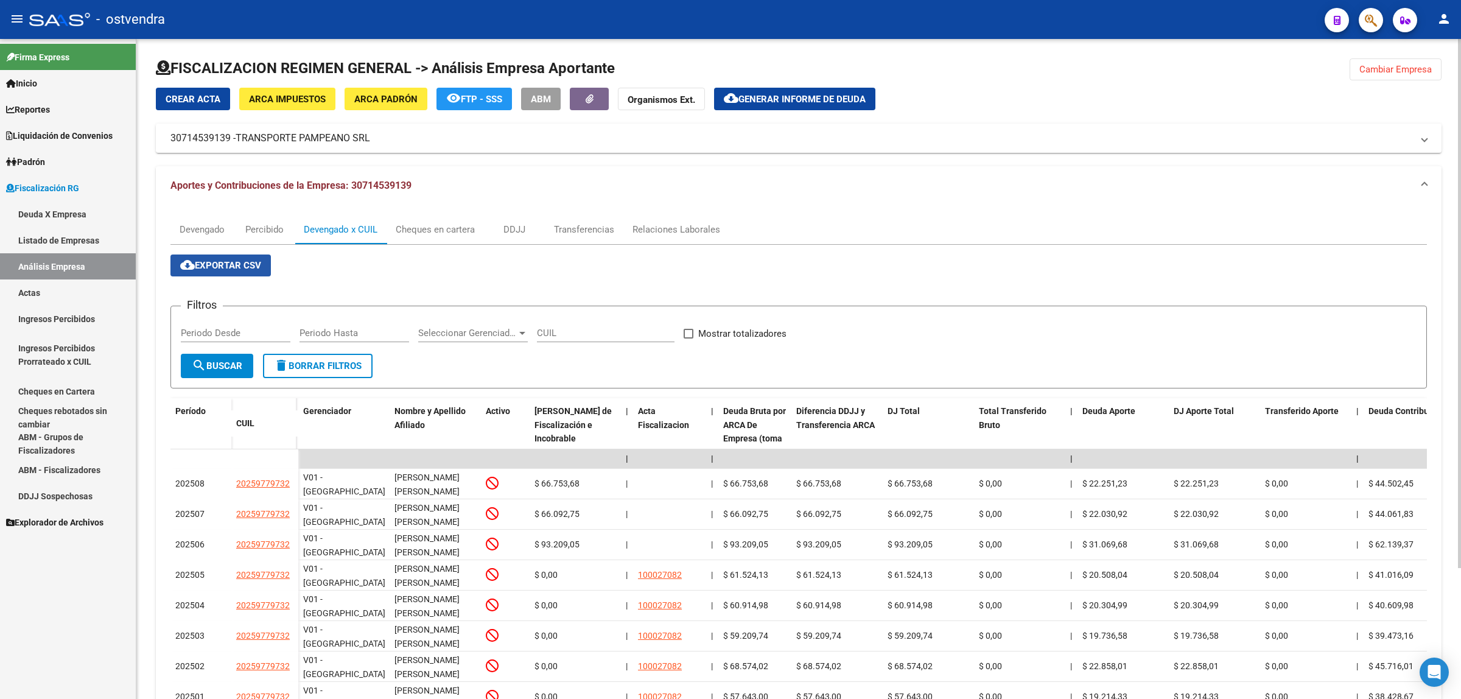
click at [242, 271] on button "cloud_download Exportar CSV" at bounding box center [220, 265] width 100 height 22
click at [808, 89] on button "cloud_download Generar informe de deuda" at bounding box center [794, 99] width 161 height 23
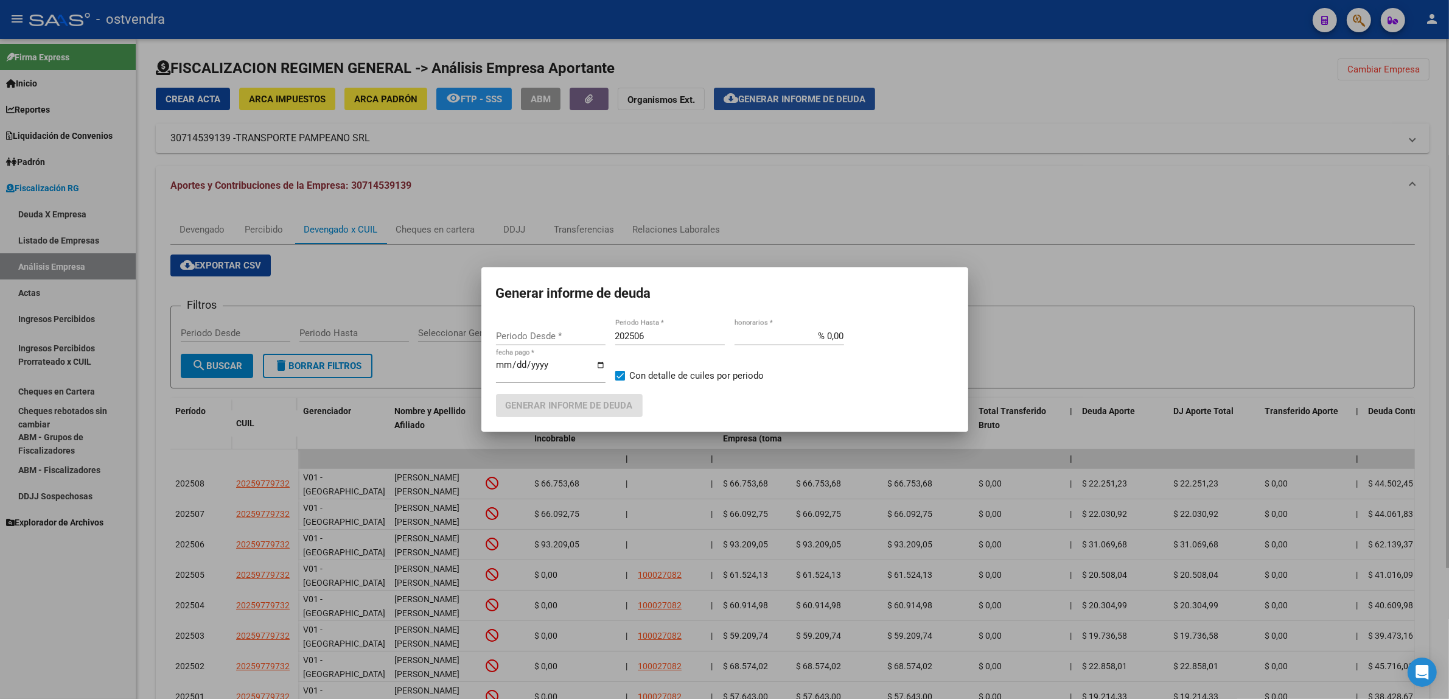
type input "202506"
click at [703, 347] on div "202506 Periodo Hasta *" at bounding box center [670, 342] width 110 height 30
click at [704, 329] on div "202506 Periodo Hasta *" at bounding box center [670, 336] width 110 height 18
type input "202509"
type input "201901"
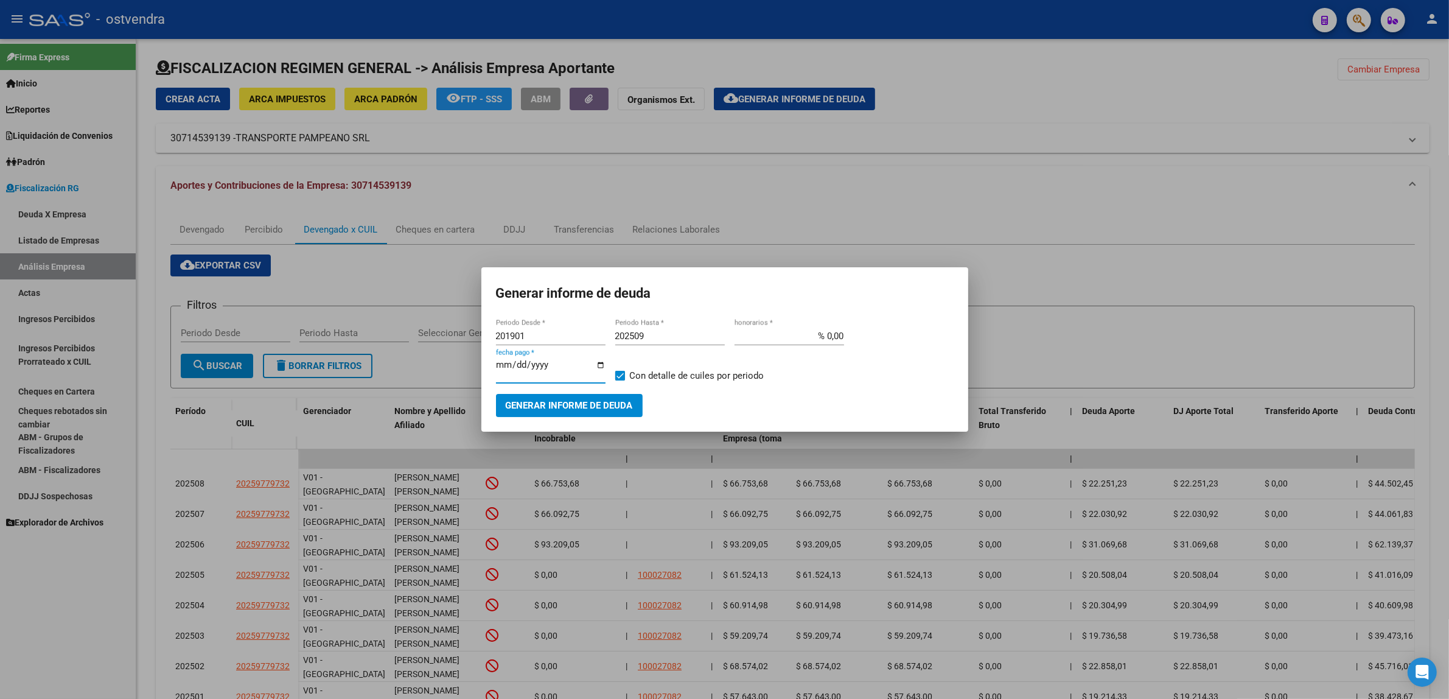
click at [519, 363] on input "[DATE]" at bounding box center [551, 369] width 110 height 19
type input "[DATE]"
click at [588, 411] on button "Generar informe de deuda" at bounding box center [569, 405] width 147 height 23
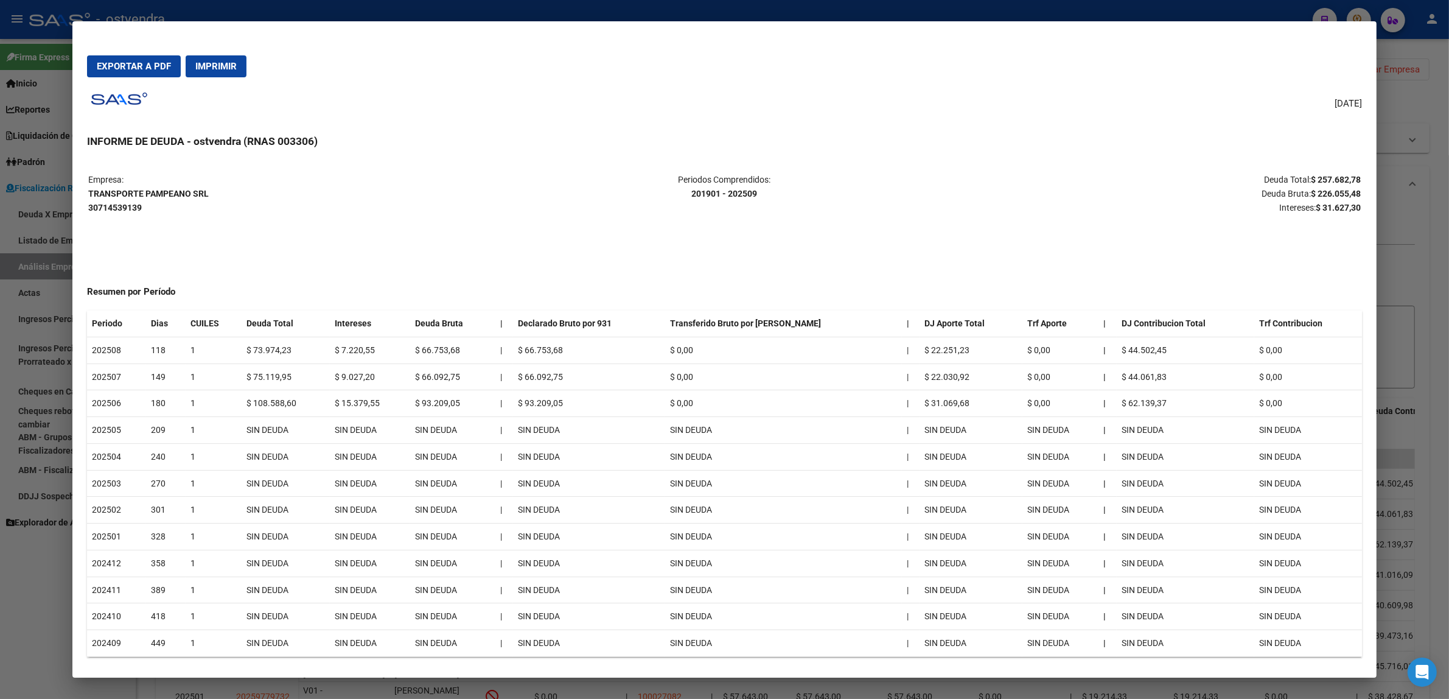
click at [909, 200] on p "Periodos Comprendidos: 201901 - 202509" at bounding box center [725, 187] width 424 height 28
click at [151, 68] on span "Exportar a PDF" at bounding box center [134, 66] width 74 height 11
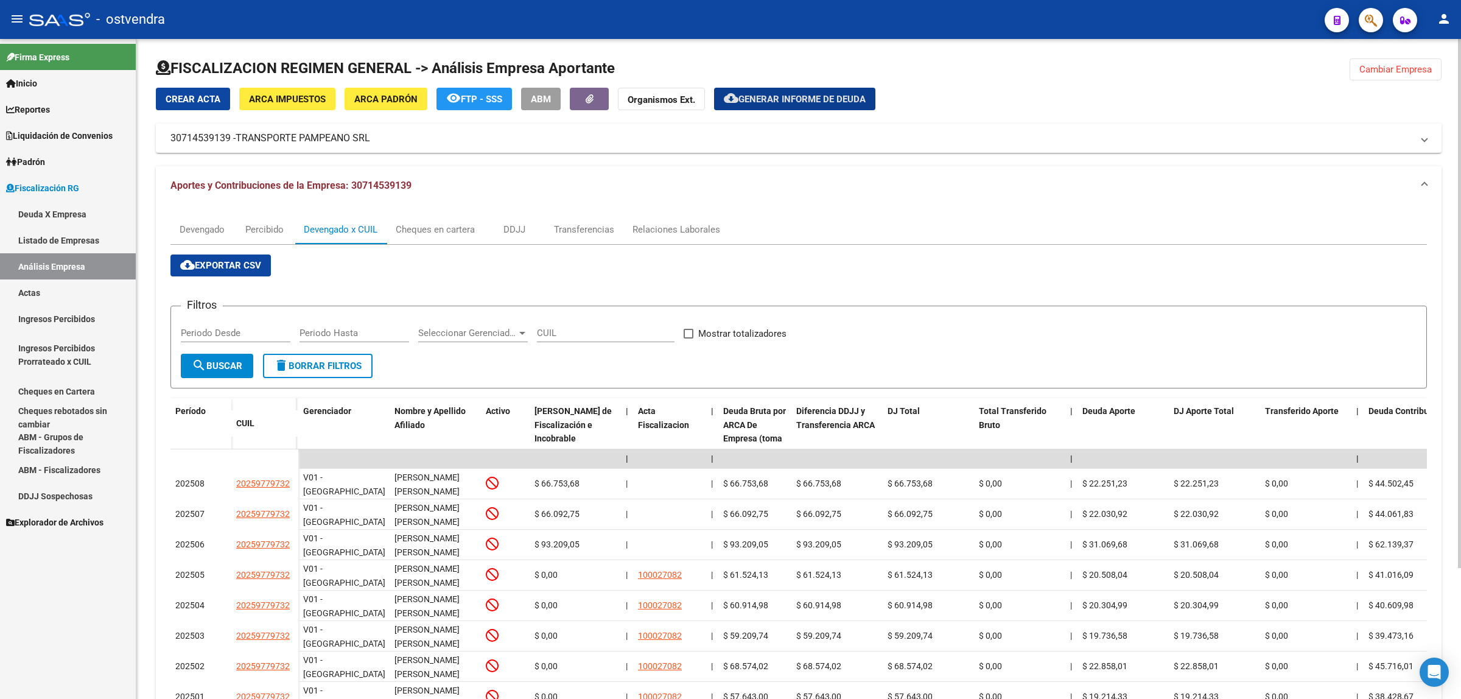
click at [1425, 70] on span "Cambiar Empresa" at bounding box center [1395, 69] width 72 height 11
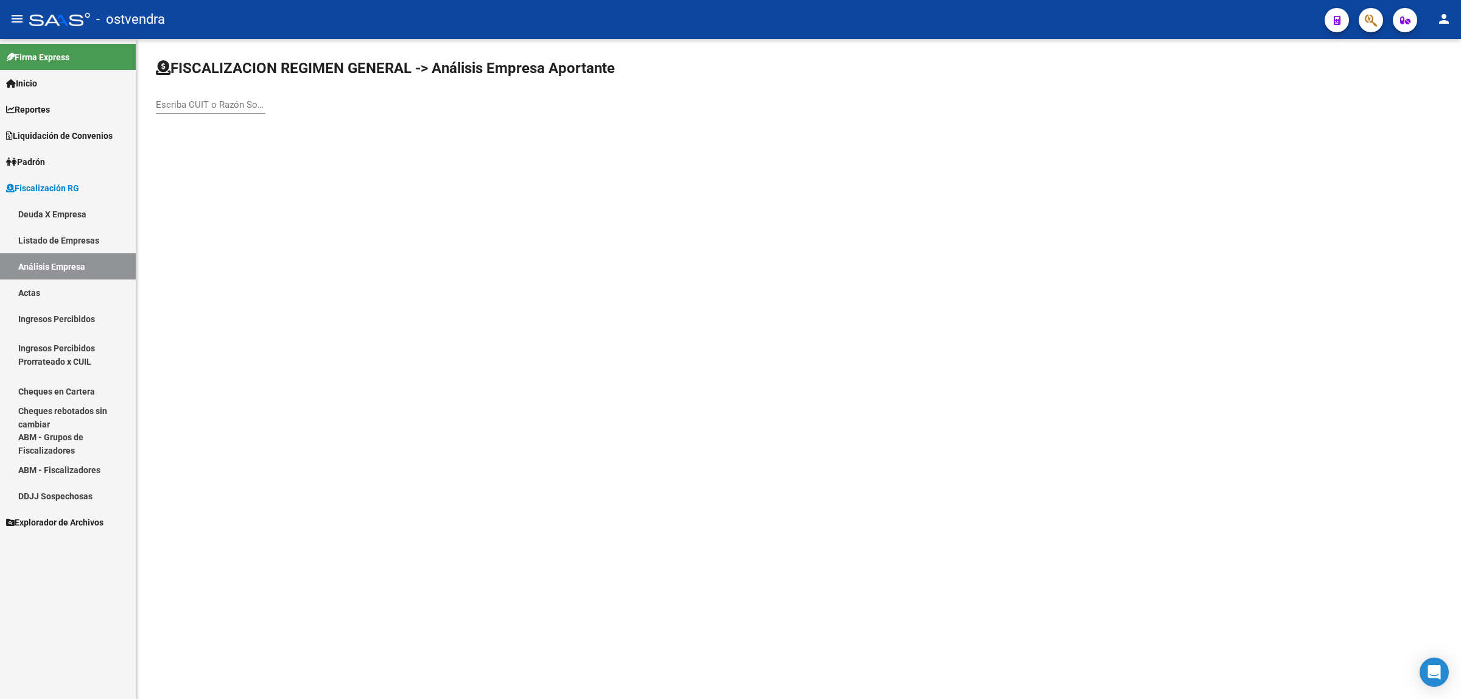
click at [232, 105] on input "Escriba CUIT o Razón Social para buscar" at bounding box center [211, 104] width 110 height 11
paste input "30561629230"
type input "30561629230"
click at [274, 128] on span "PLASTICOS [PERSON_NAME] S R L" at bounding box center [339, 127] width 346 height 29
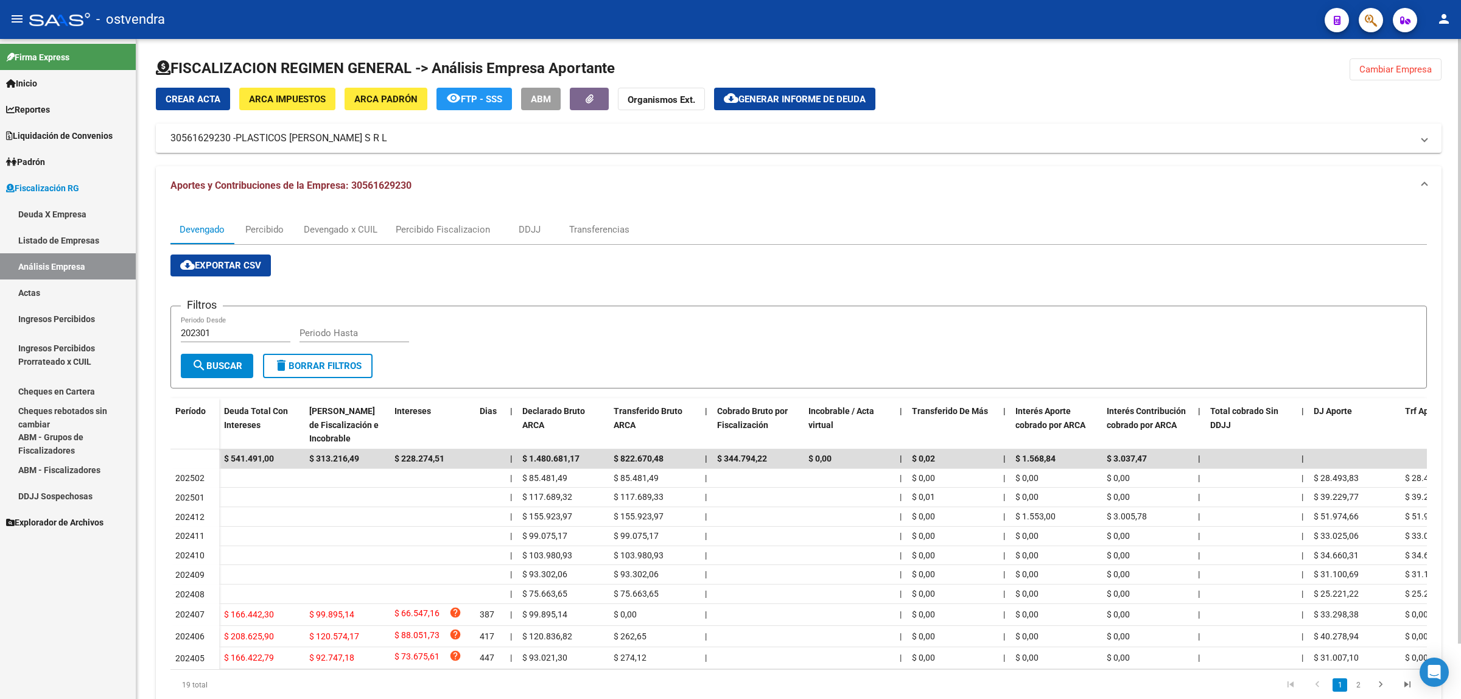
click at [223, 254] on button "cloud_download Exportar CSV" at bounding box center [220, 265] width 100 height 22
click at [343, 228] on div "Devengado x CUIL" at bounding box center [341, 229] width 74 height 13
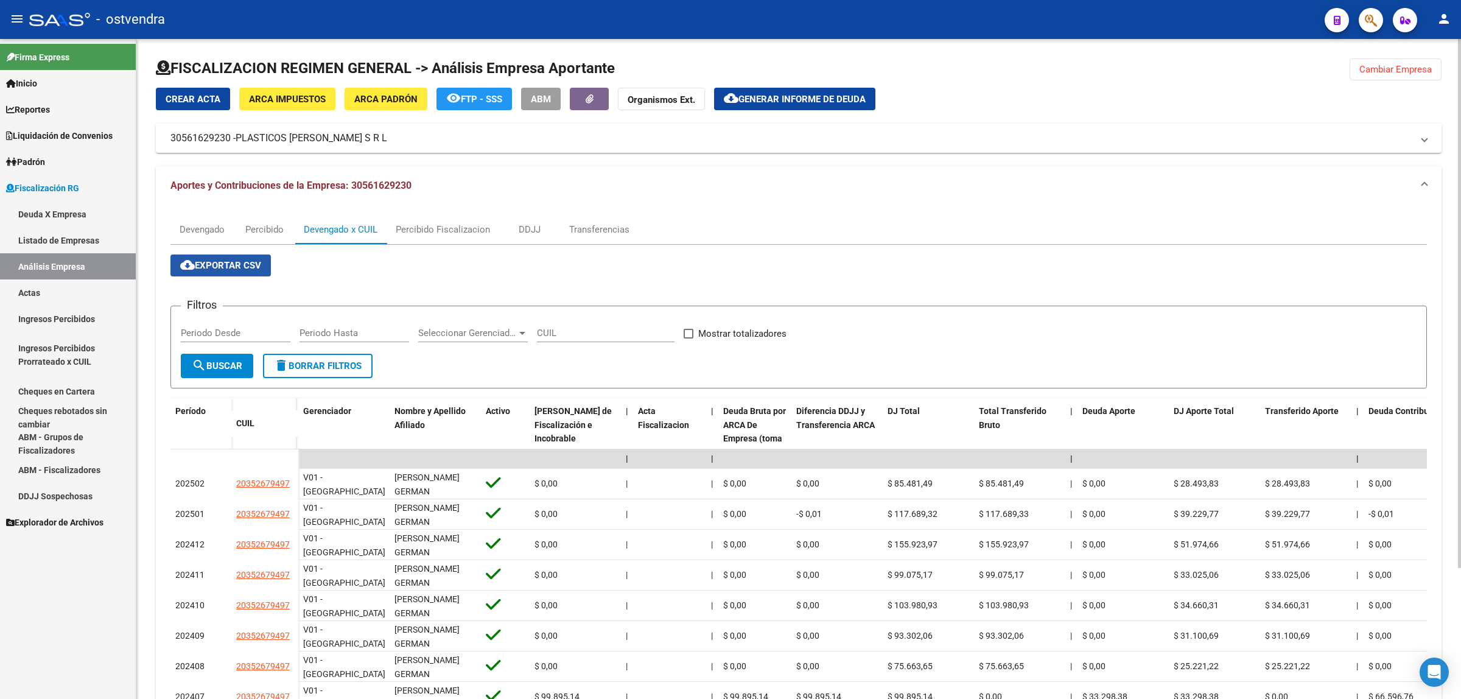
click at [209, 265] on span "cloud_download Exportar CSV" at bounding box center [220, 265] width 81 height 11
click at [755, 99] on span "Generar informe de deuda" at bounding box center [801, 99] width 127 height 11
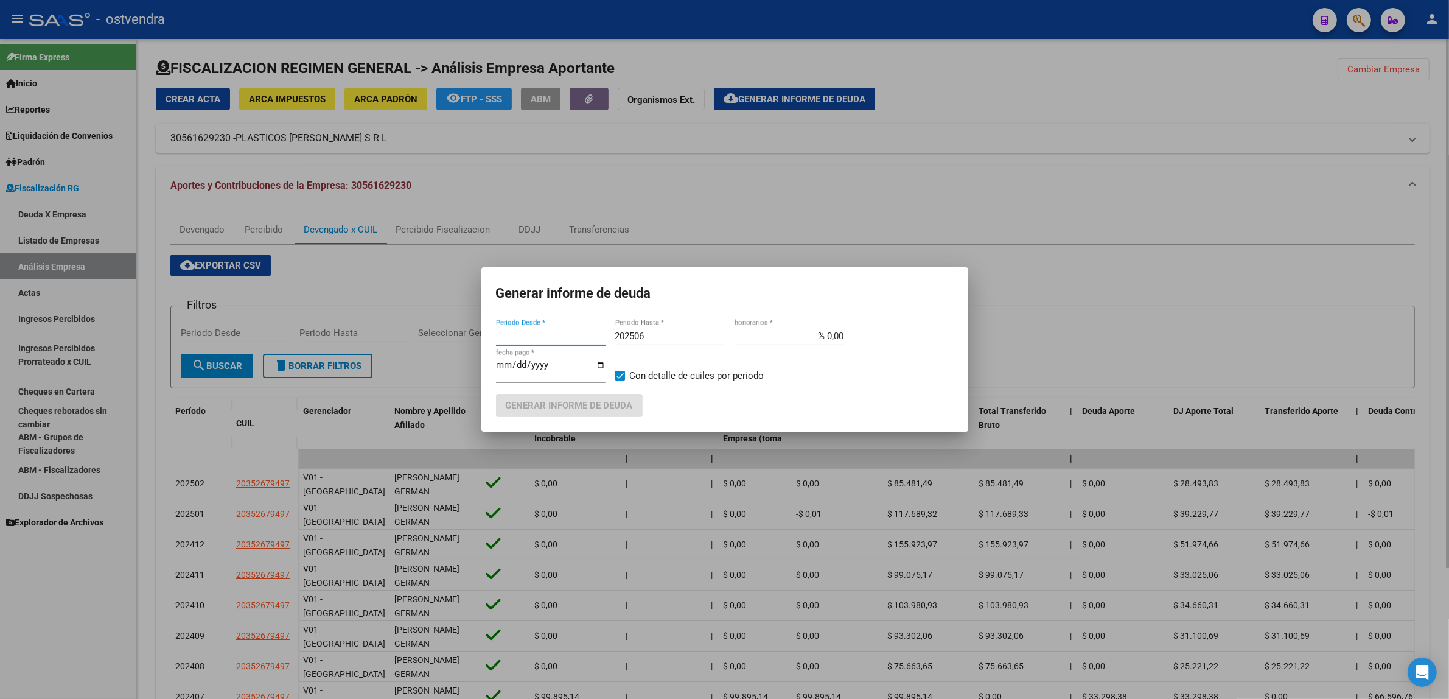
type input "202405"
click at [539, 341] on input "202405" at bounding box center [551, 335] width 110 height 11
click at [671, 332] on input "202506" at bounding box center [670, 335] width 110 height 11
type input "202509"
click at [512, 360] on input "[DATE]" at bounding box center [551, 369] width 110 height 19
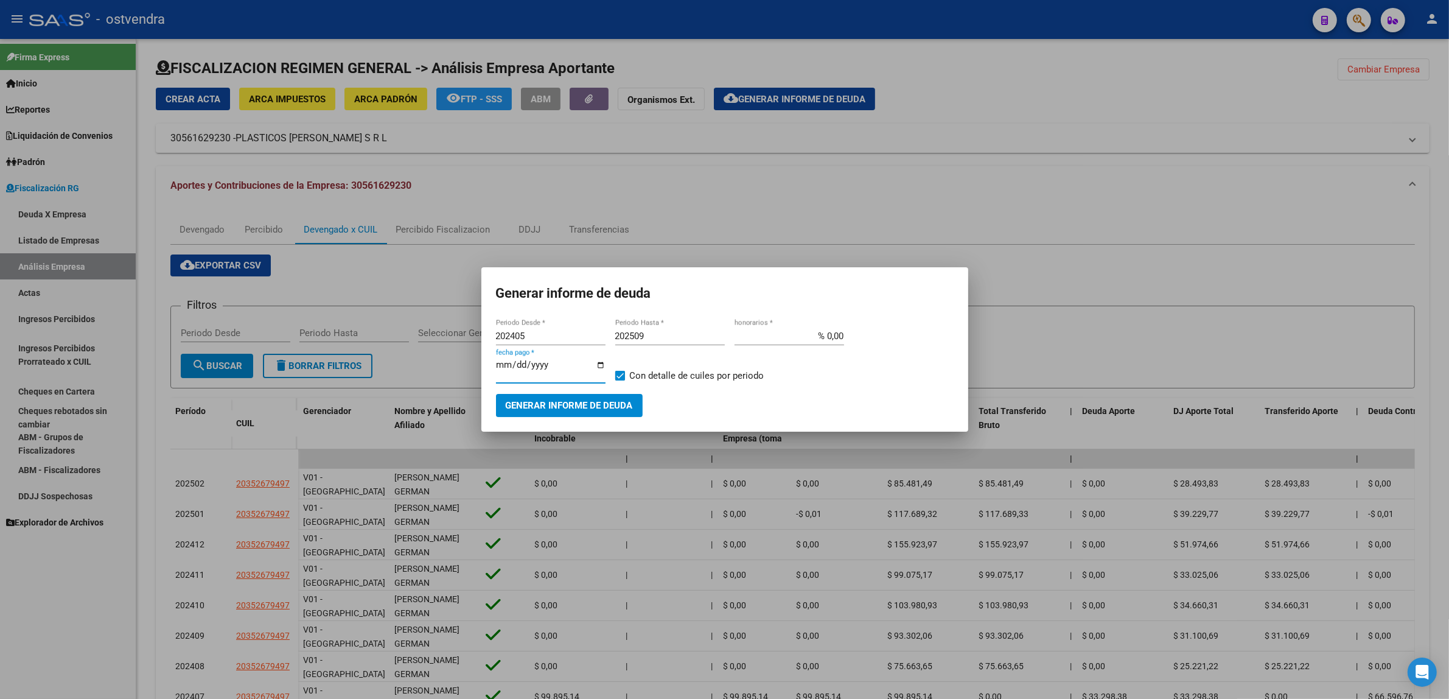
type input "[DATE]"
click at [584, 403] on span "Generar informe de deuda" at bounding box center [569, 405] width 127 height 11
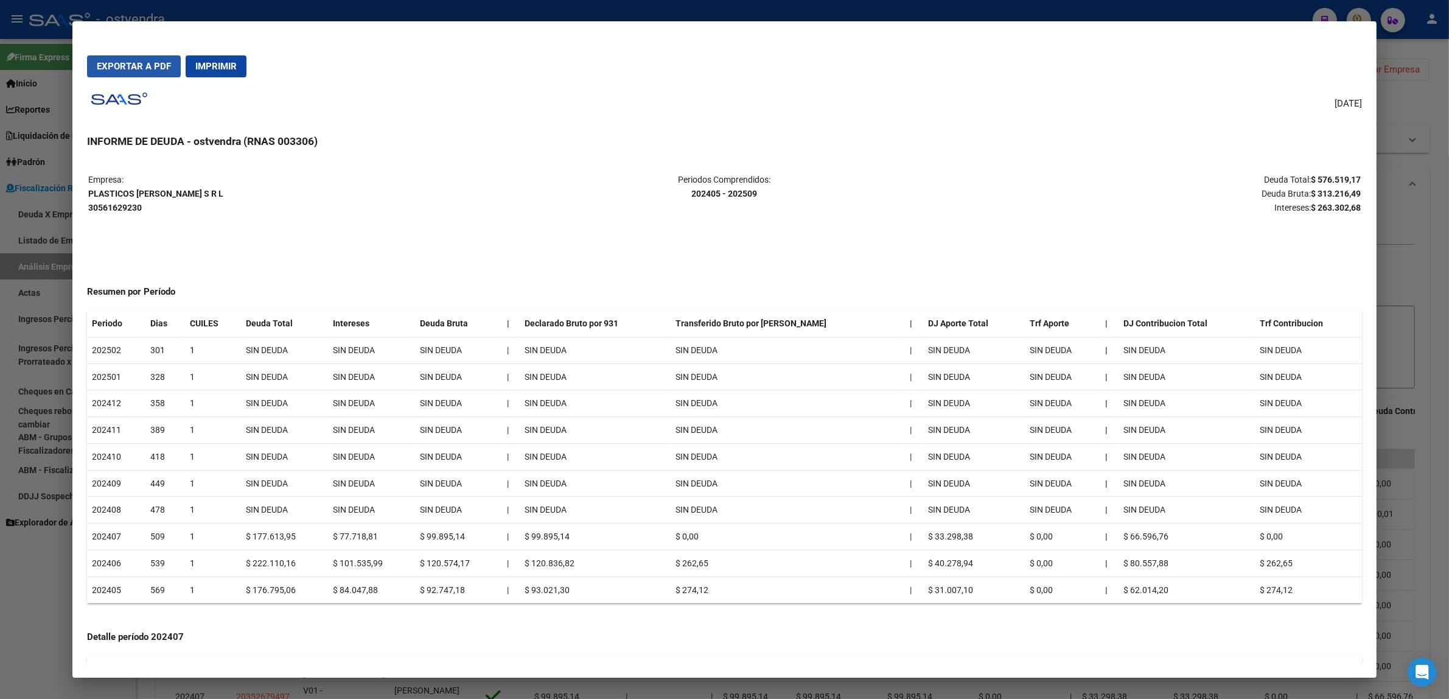
click at [131, 64] on span "Exportar a PDF" at bounding box center [134, 66] width 74 height 11
